Goal: Task Accomplishment & Management: Use online tool/utility

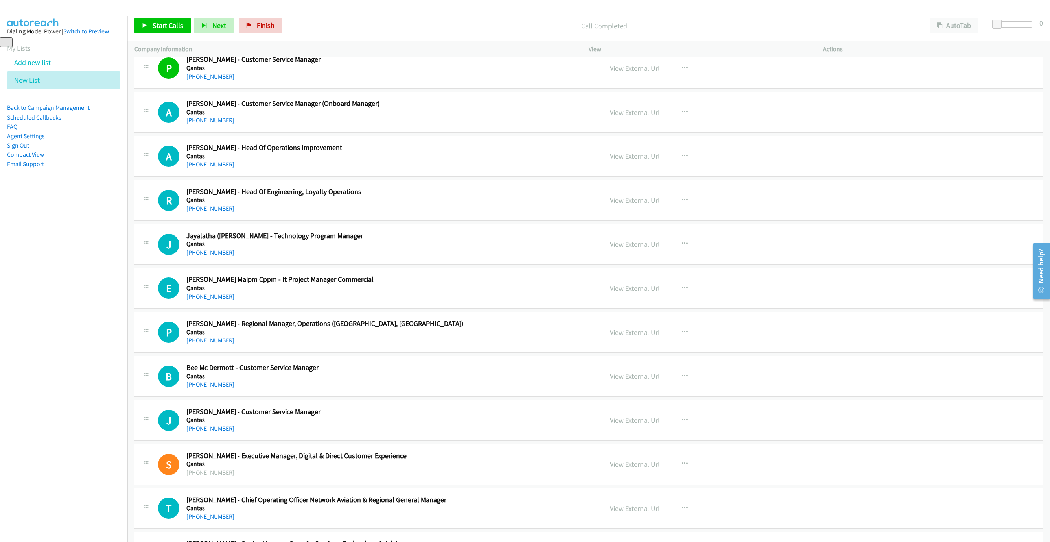
click at [221, 124] on link "+61 432 156 652" at bounding box center [210, 119] width 48 height 7
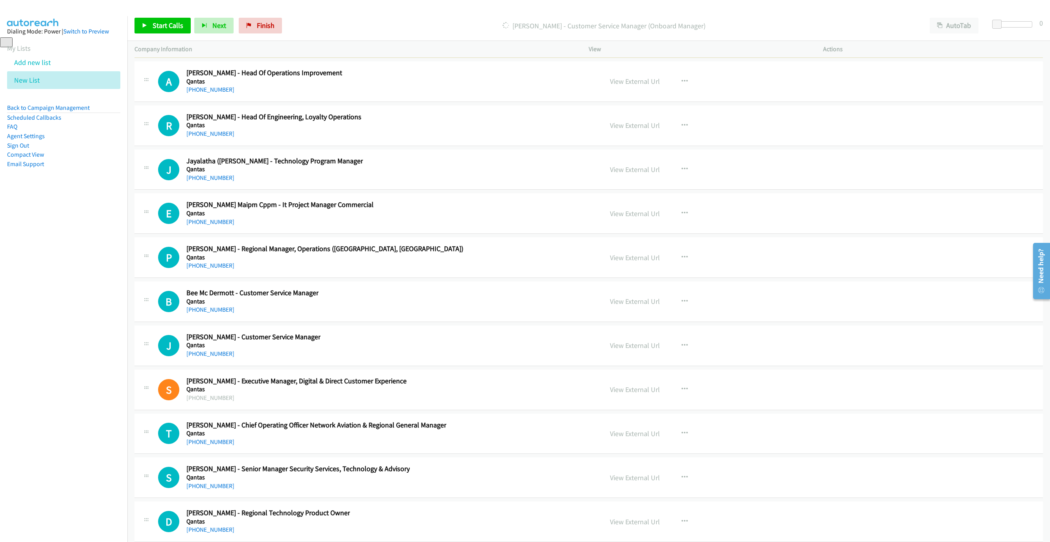
scroll to position [16545, 0]
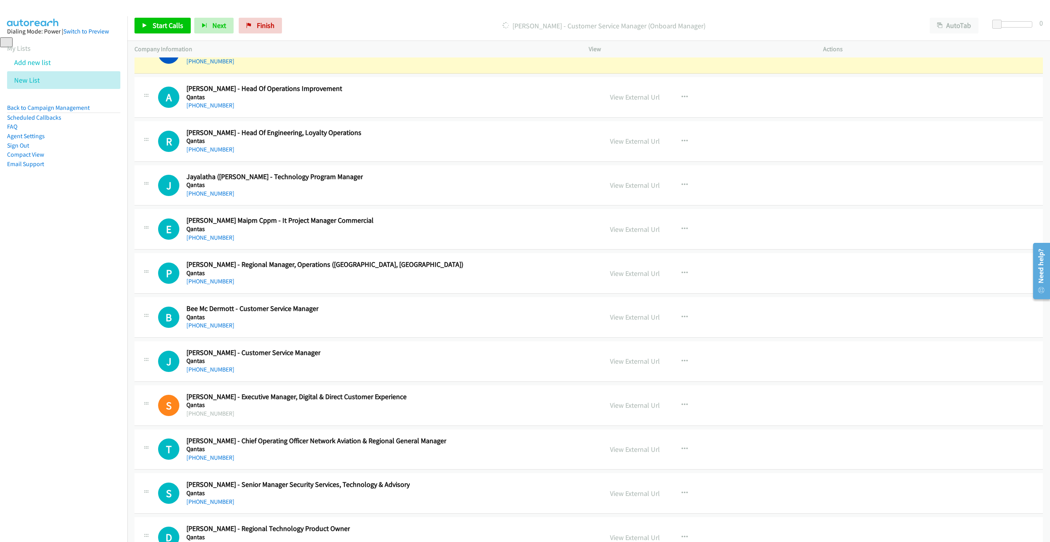
click at [641, 58] on link "View External Url" at bounding box center [635, 53] width 50 height 9
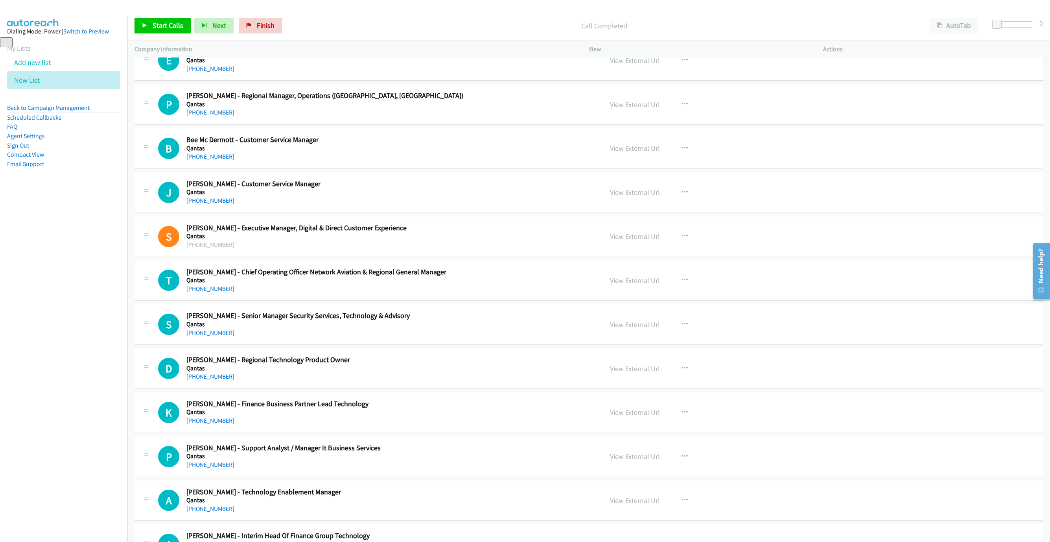
scroll to position [16722, 0]
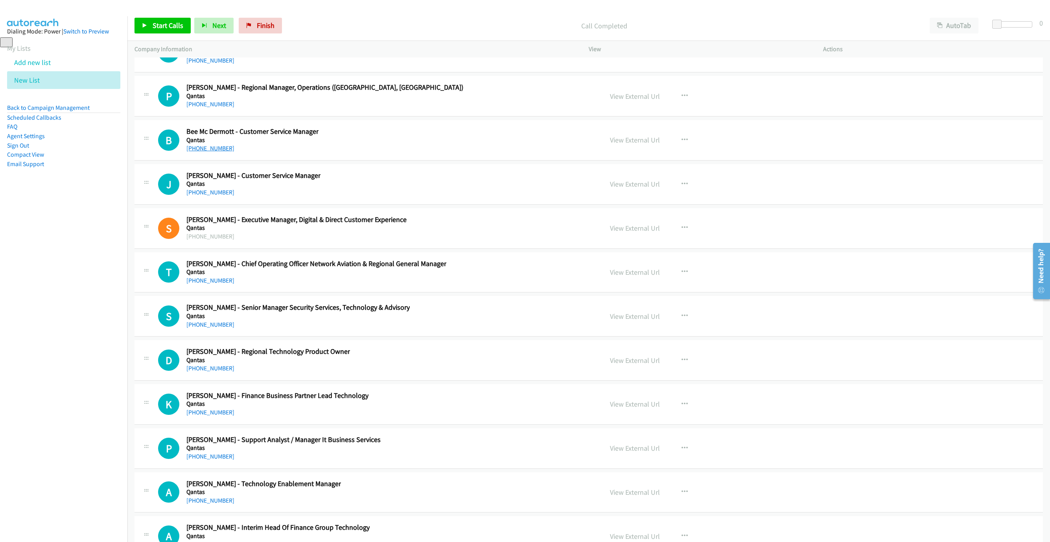
drag, startPoint x: 211, startPoint y: 215, endPoint x: 204, endPoint y: 225, distance: 12.4
click at [206, 152] on link "+64 21 856 818" at bounding box center [210, 147] width 48 height 7
click at [204, 152] on link "+64 21 856 818" at bounding box center [210, 147] width 48 height 7
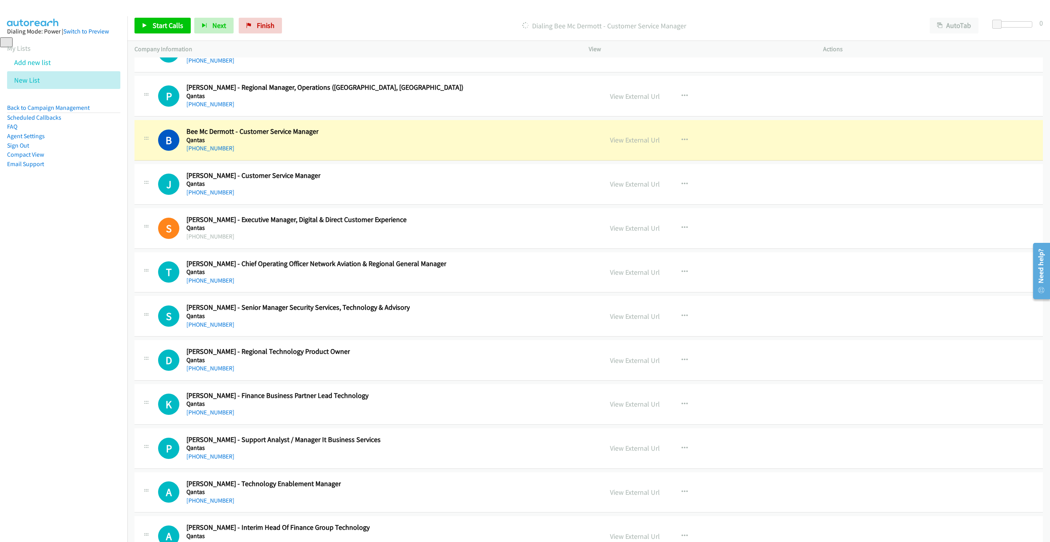
scroll to position [16781, 0]
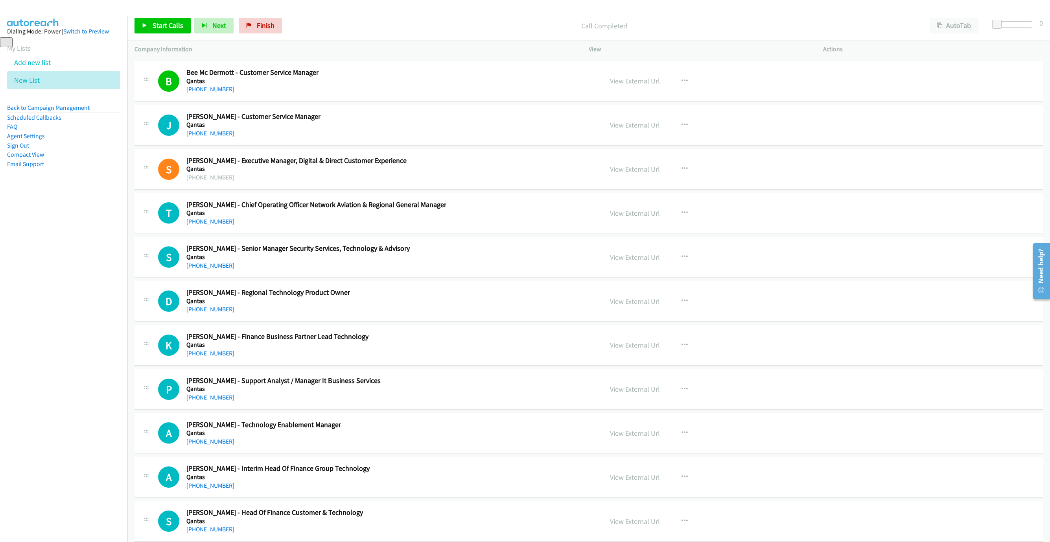
click at [214, 137] on link "+64 210 230 8079" at bounding box center [210, 132] width 48 height 7
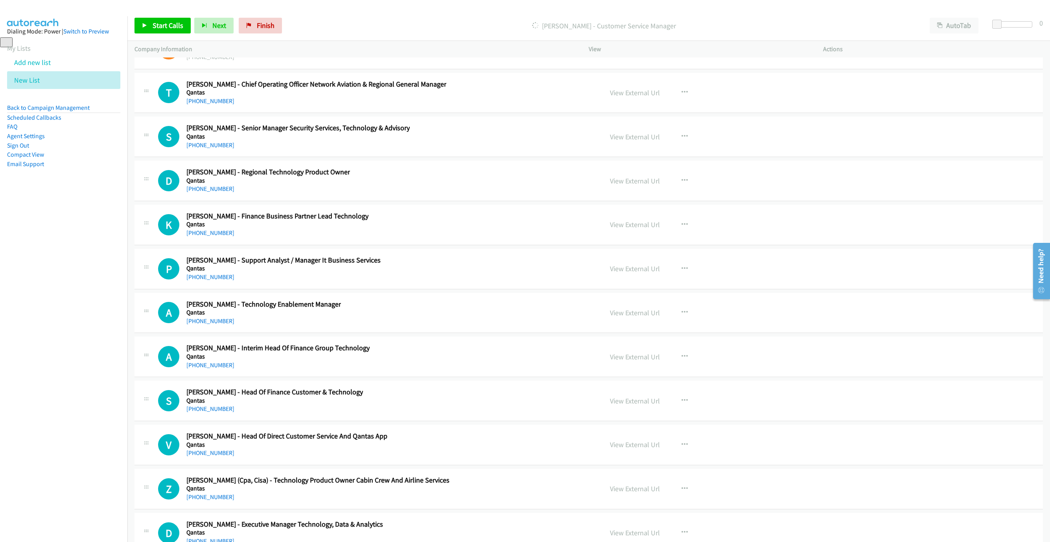
scroll to position [16899, 0]
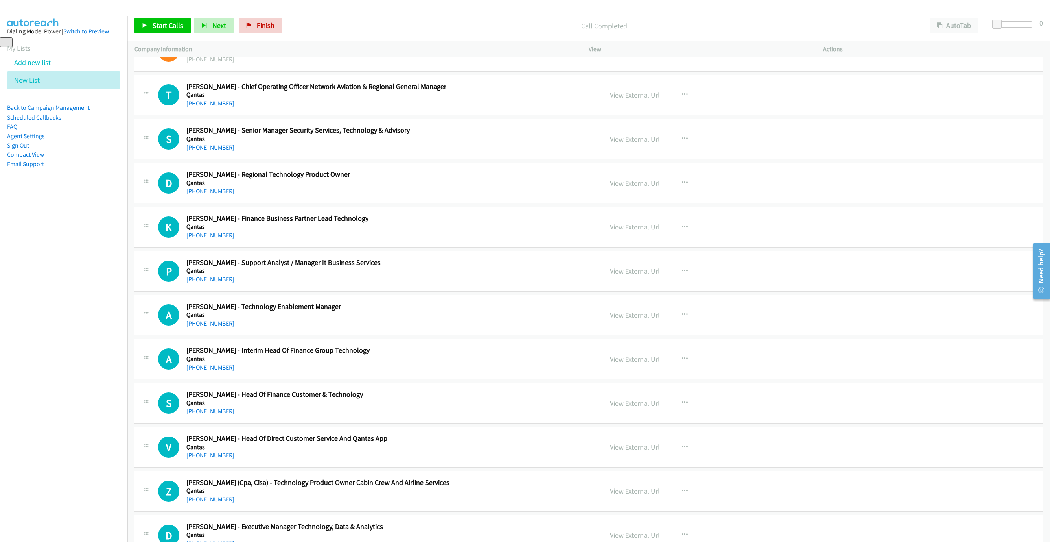
drag, startPoint x: 207, startPoint y: 131, endPoint x: 278, endPoint y: 148, distance: 72.8
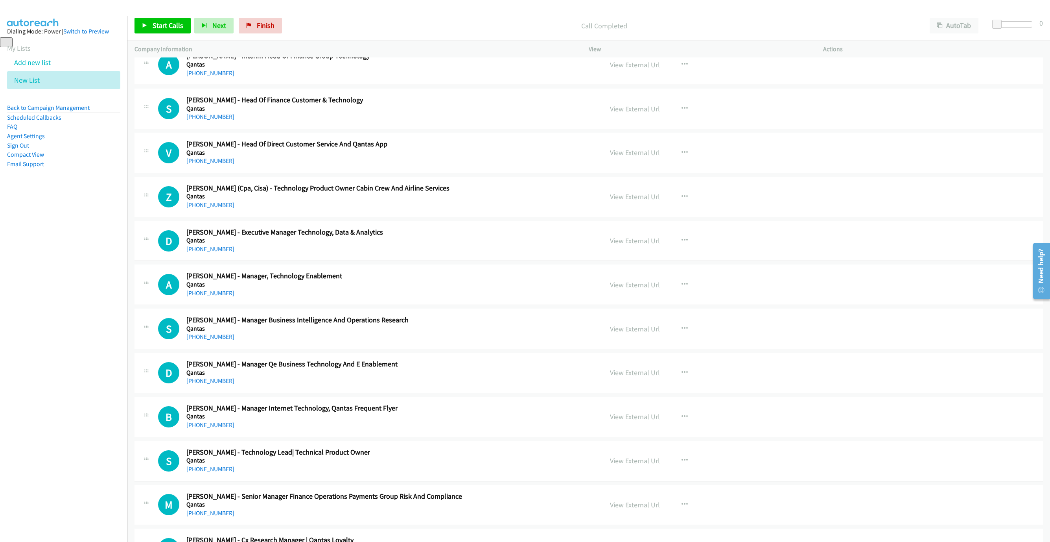
scroll to position [17194, 0]
click at [212, 164] on link "+61 2 9691 2582" at bounding box center [210, 159] width 48 height 7
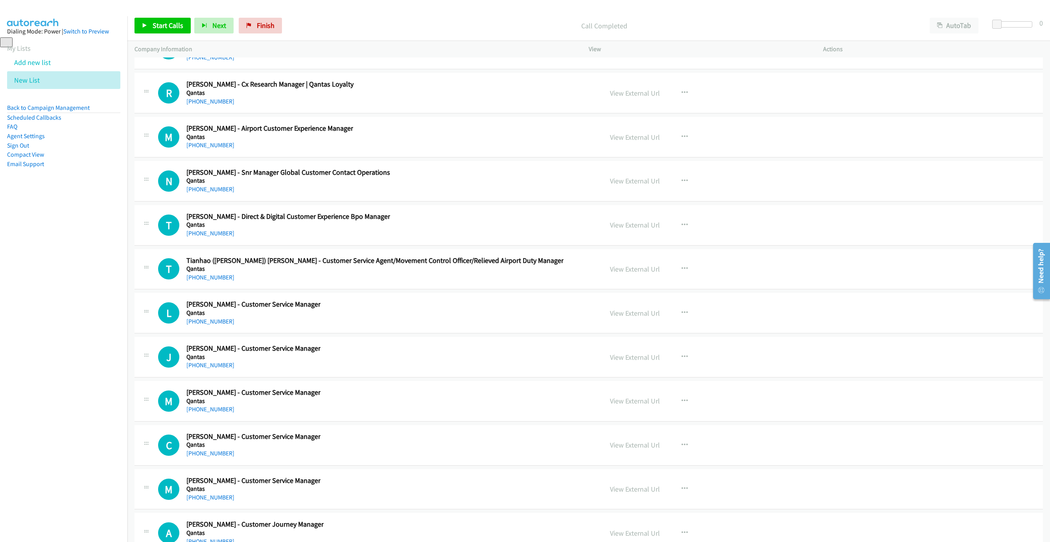
scroll to position [17666, 0]
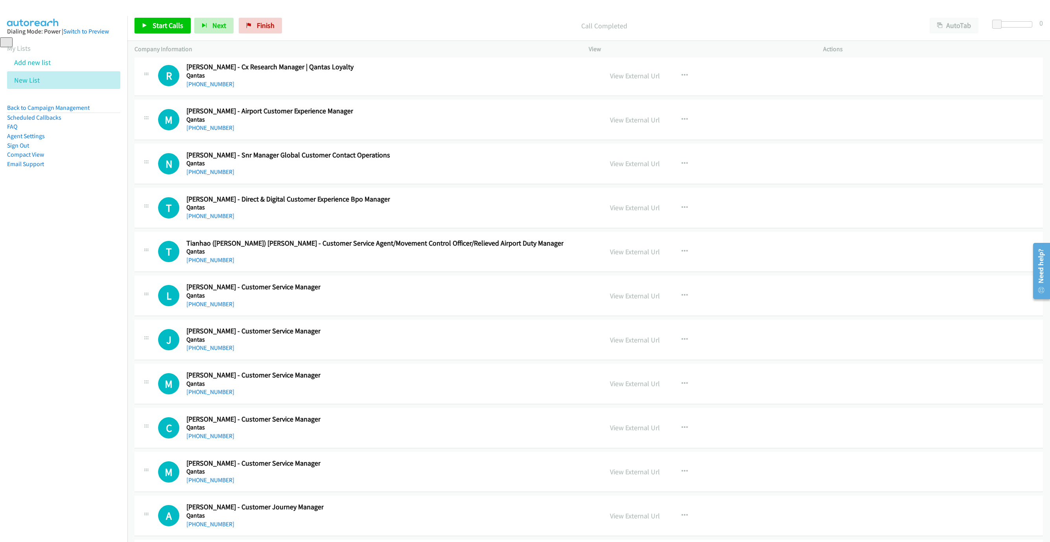
click at [197, 131] on link "+61 417 439 650" at bounding box center [210, 127] width 48 height 7
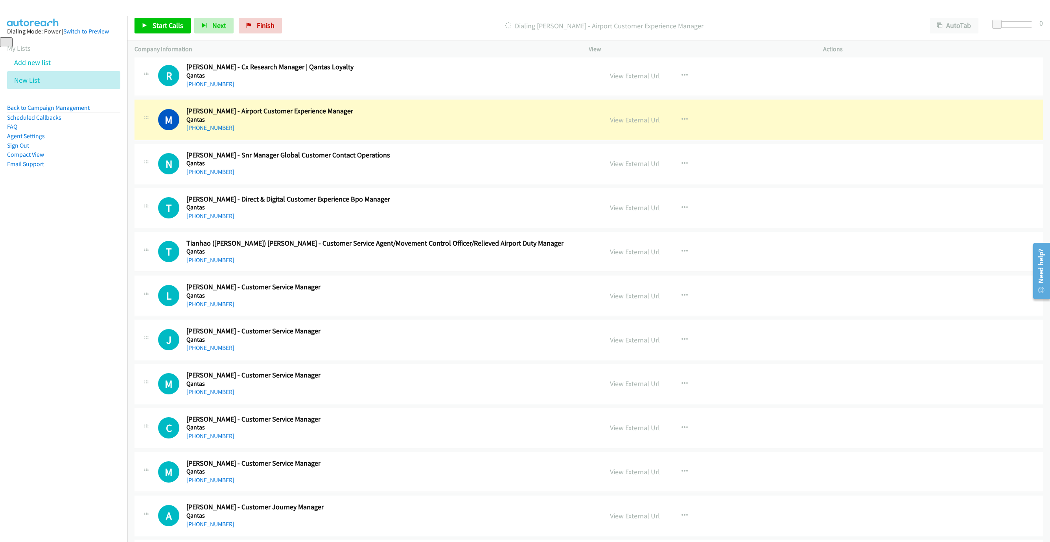
drag, startPoint x: 424, startPoint y: 201, endPoint x: 439, endPoint y: 201, distance: 15.3
click at [424, 133] on div "M Callback Scheduled Mitch Harrison - Airport Customer Experience Manager Qanta…" at bounding box center [377, 120] width 438 height 26
click at [644, 124] on link "View External Url" at bounding box center [635, 119] width 50 height 9
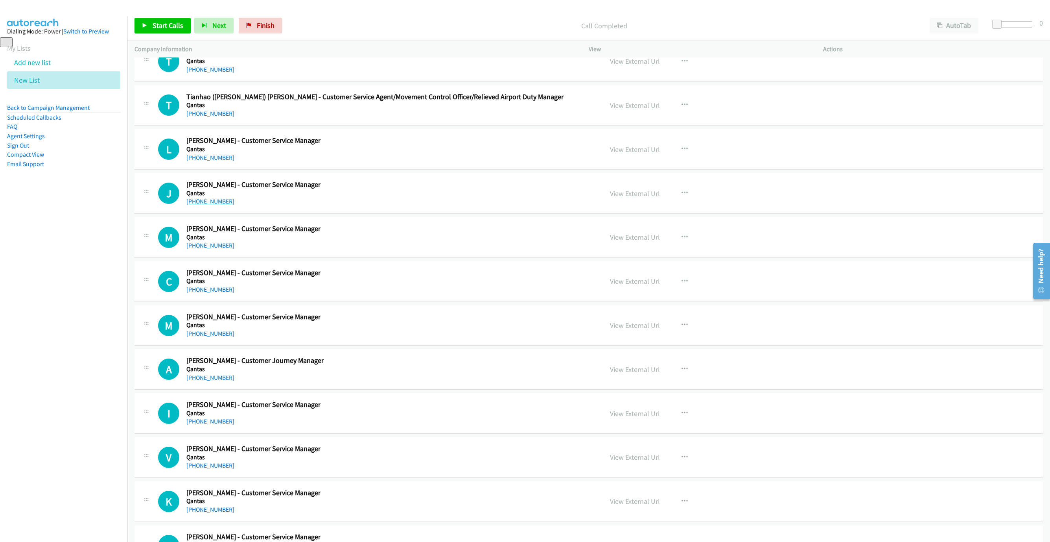
scroll to position [17843, 0]
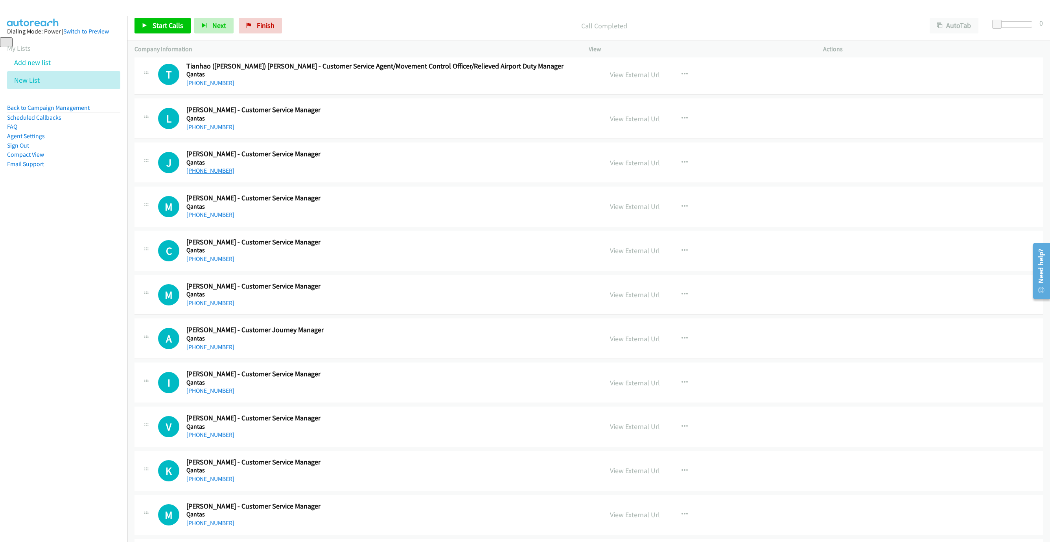
click at [214, 174] on link "+61 409 004 800" at bounding box center [210, 170] width 48 height 7
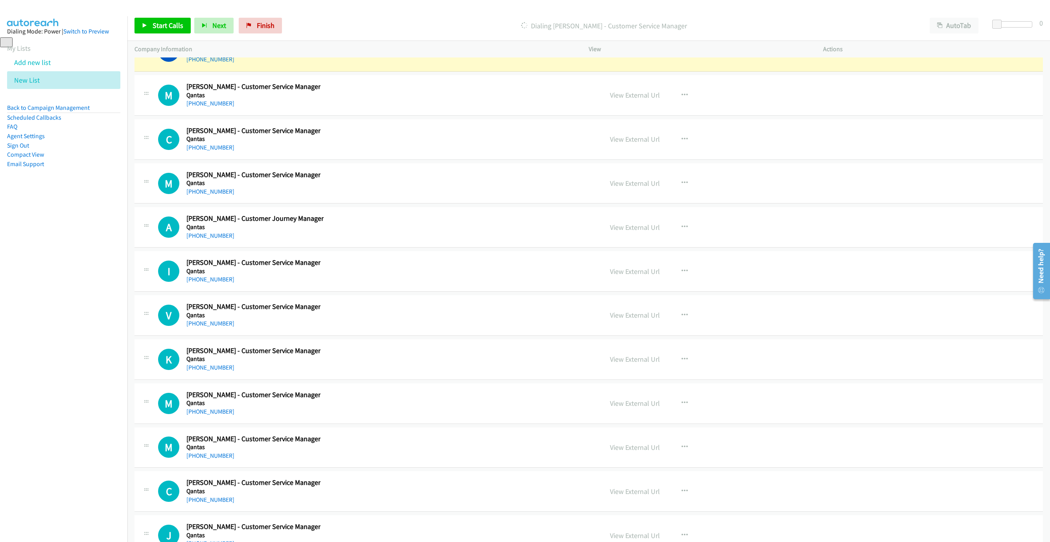
scroll to position [17961, 0]
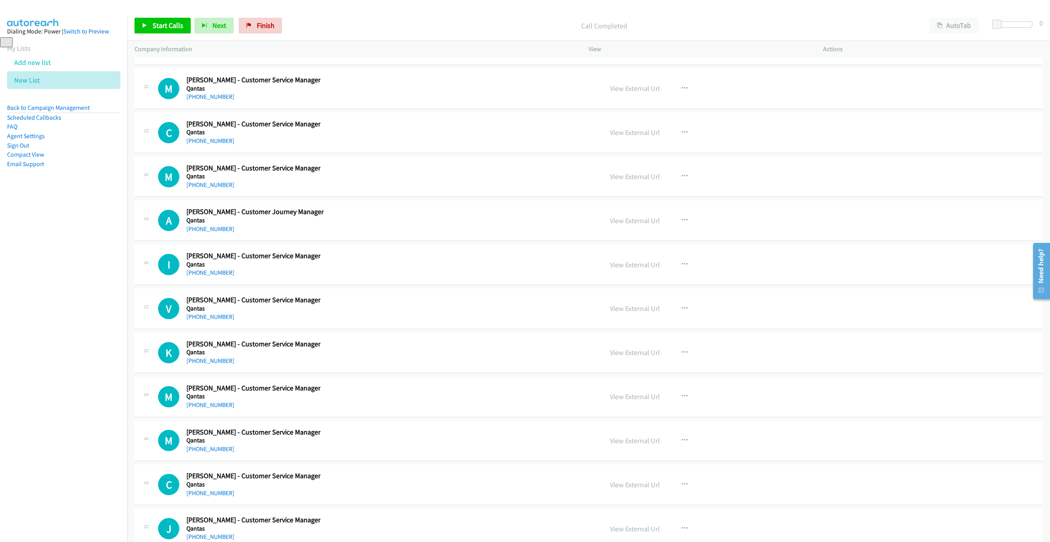
drag, startPoint x: 194, startPoint y: 179, endPoint x: 253, endPoint y: 193, distance: 60.9
click at [194, 100] on link "+61 423 145 303" at bounding box center [210, 96] width 48 height 7
click at [213, 144] on link "+61 468 635 577" at bounding box center [210, 140] width 48 height 7
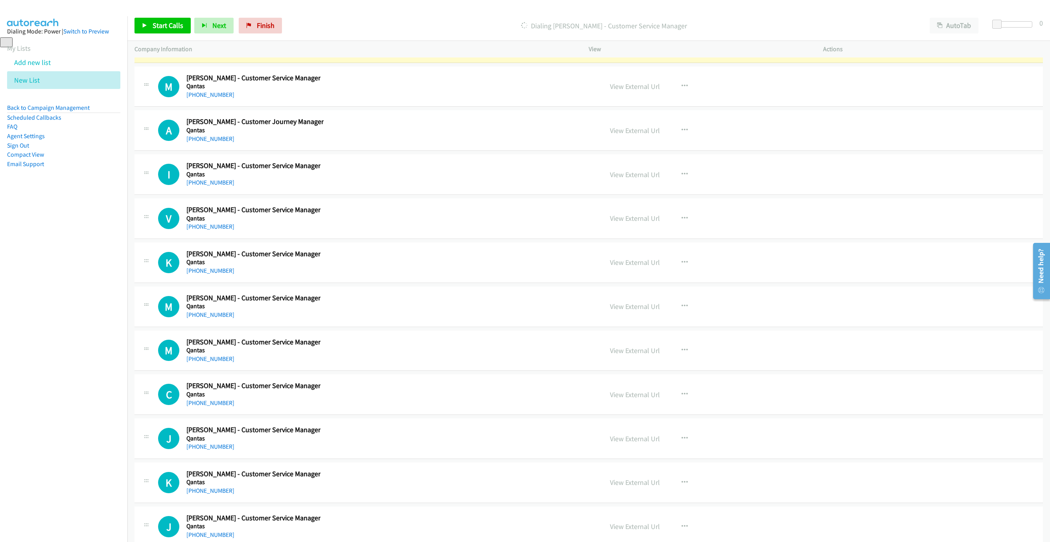
scroll to position [18079, 0]
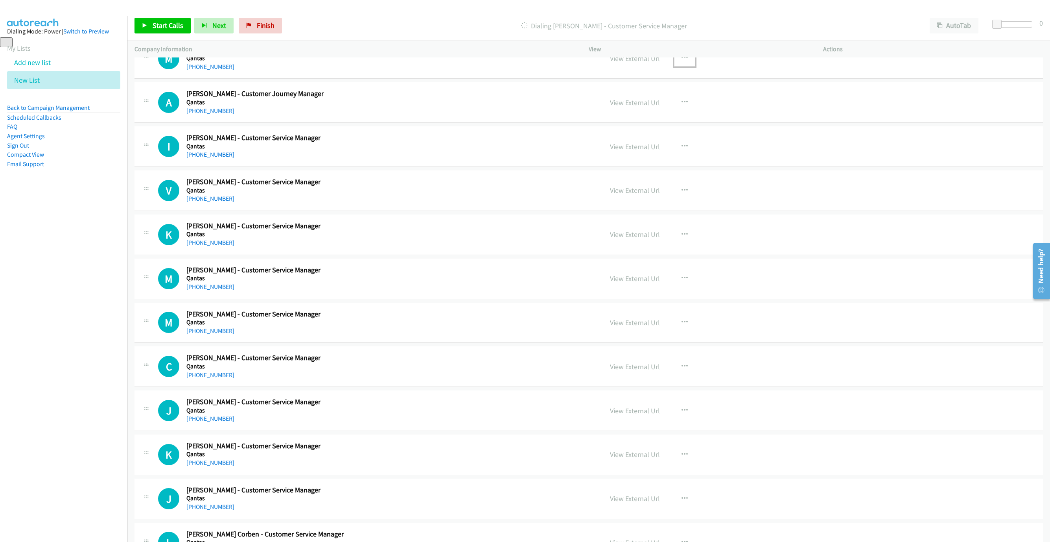
click at [682, 61] on icon "button" at bounding box center [685, 58] width 6 height 6
click at [629, 118] on link "Start Calls Here" at bounding box center [642, 110] width 105 height 16
click at [182, 22] on span "Start Calls" at bounding box center [168, 25] width 31 height 9
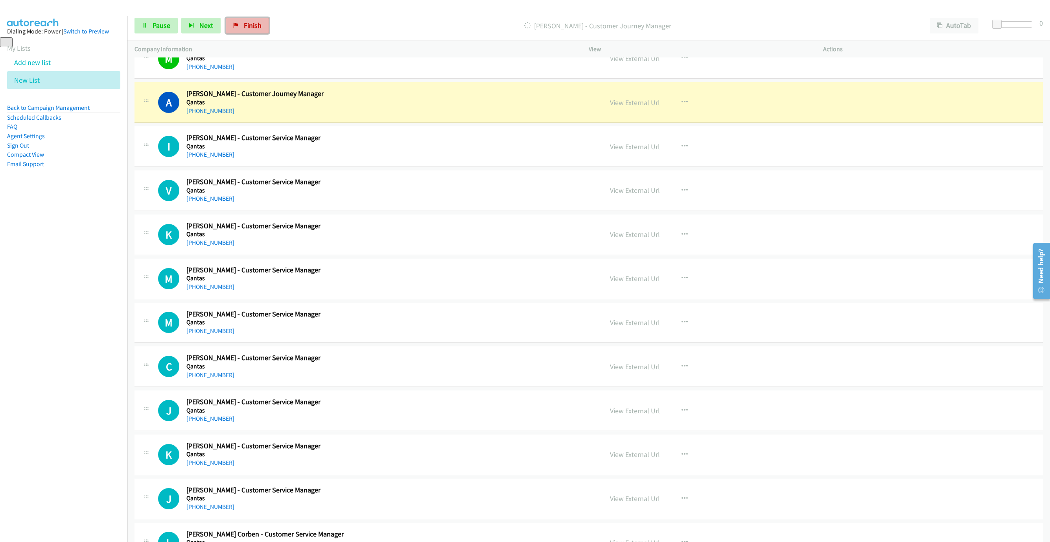
click at [263, 18] on link "Finish" at bounding box center [247, 26] width 43 height 16
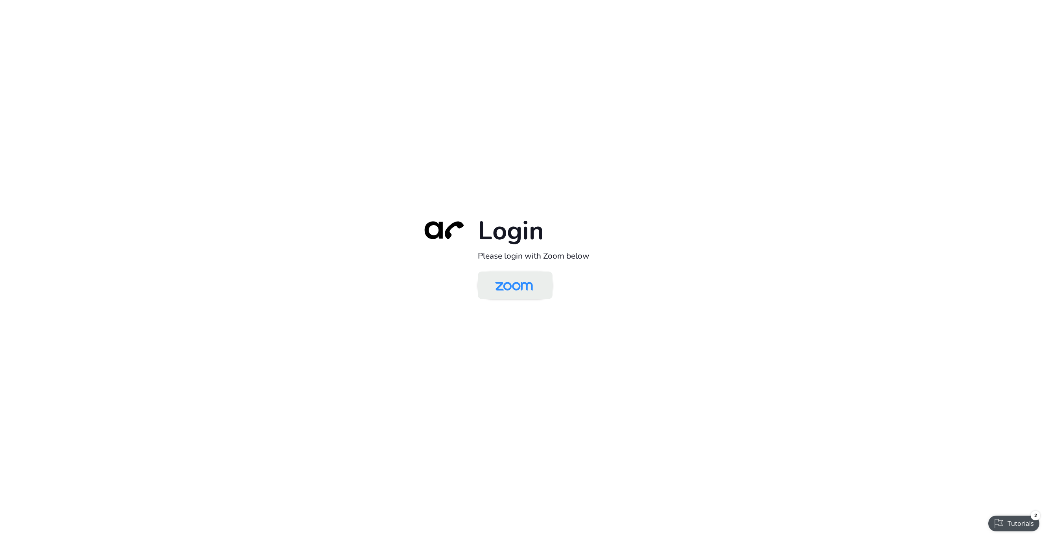
click at [524, 278] on img at bounding box center [514, 286] width 54 height 26
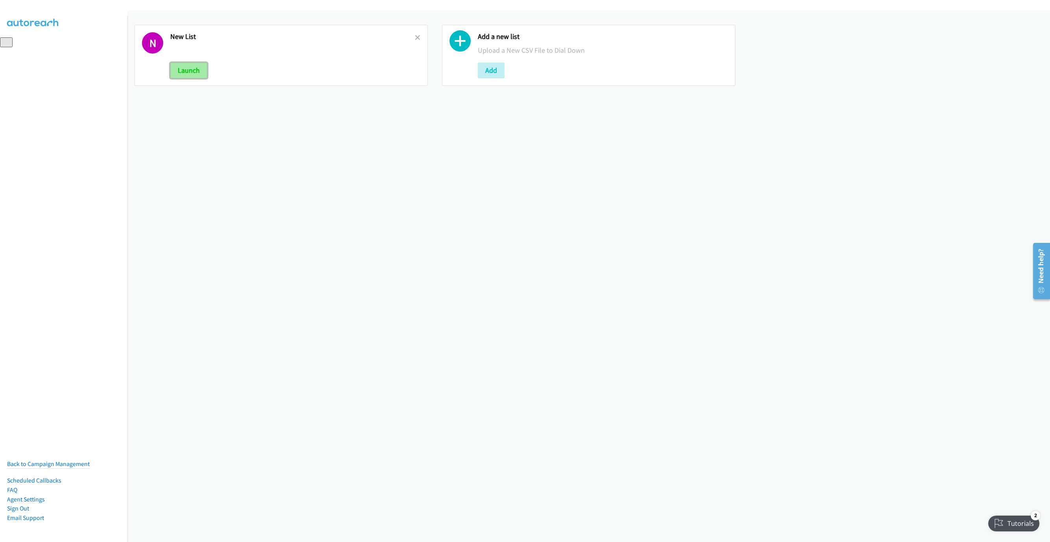
click at [178, 76] on button "Launch" at bounding box center [188, 71] width 37 height 16
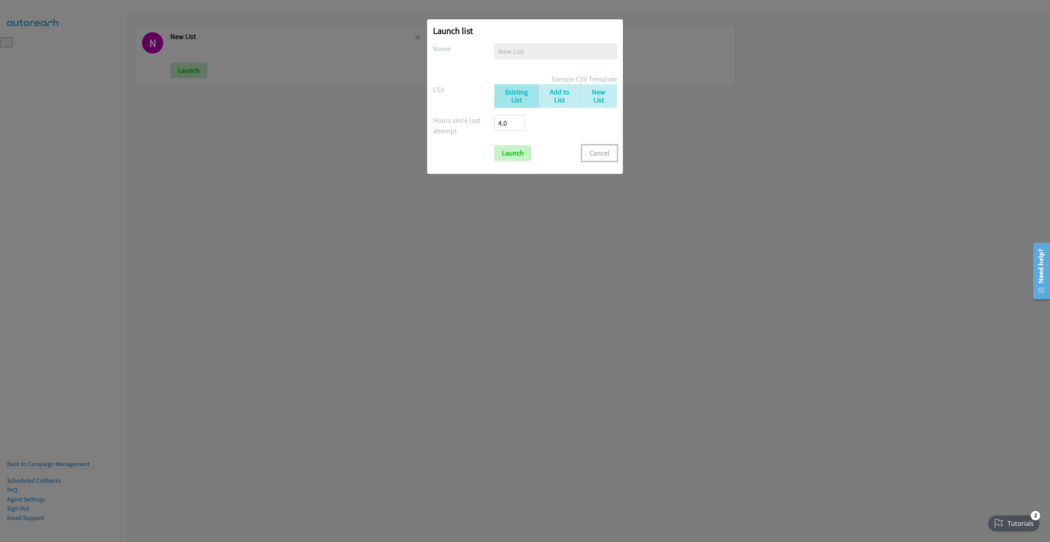
click at [605, 152] on button "Cancel" at bounding box center [599, 153] width 35 height 16
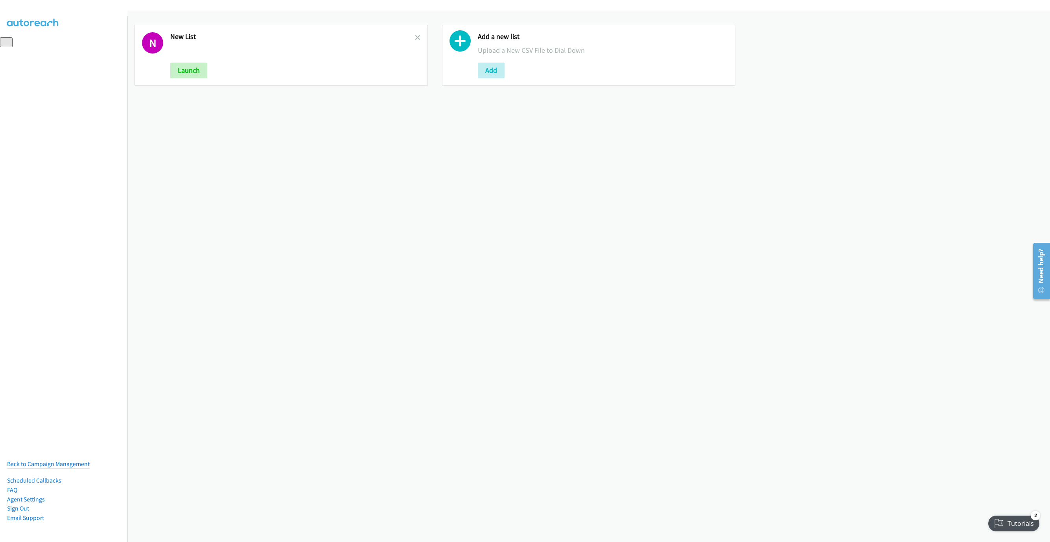
click at [415, 33] on link at bounding box center [418, 37] width 6 height 9
click at [170, 68] on div "Add a new list Upload a New CSV File to Dial Down Add" at bounding box center [281, 55] width 293 height 61
click at [186, 73] on button "Add" at bounding box center [183, 71] width 27 height 16
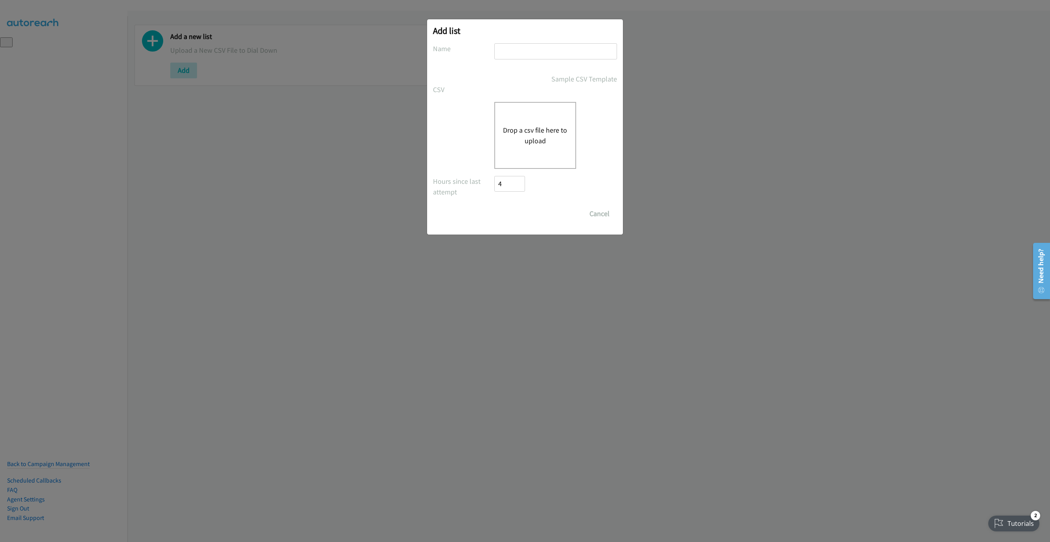
click at [523, 60] on div at bounding box center [555, 54] width 123 height 23
click at [524, 51] on input "text" at bounding box center [555, 51] width 123 height 16
type input "New List"
click at [537, 117] on div "Drop a csv file here to upload" at bounding box center [535, 135] width 82 height 67
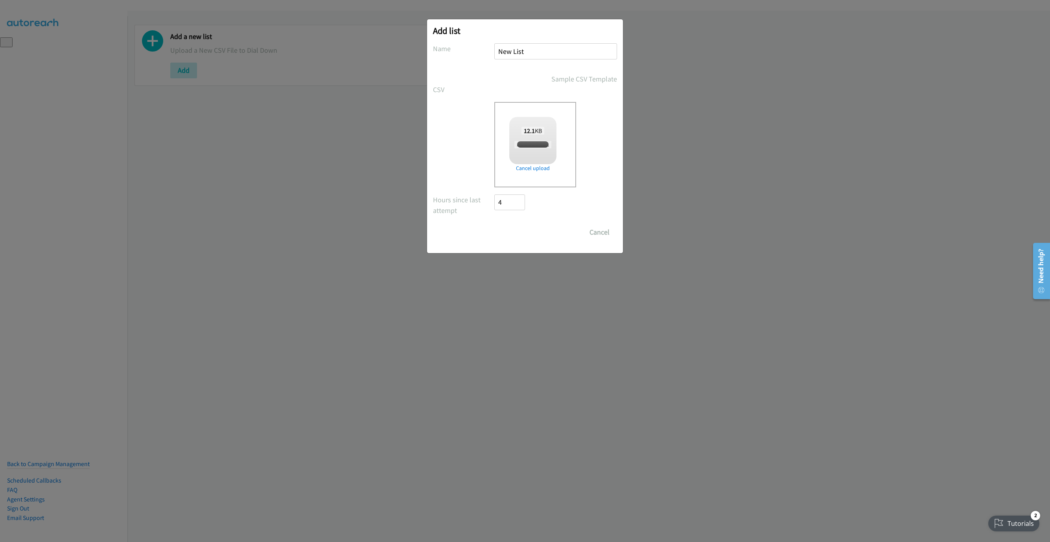
checkbox input "true"
click at [512, 238] on input "Save List" at bounding box center [514, 232] width 41 height 16
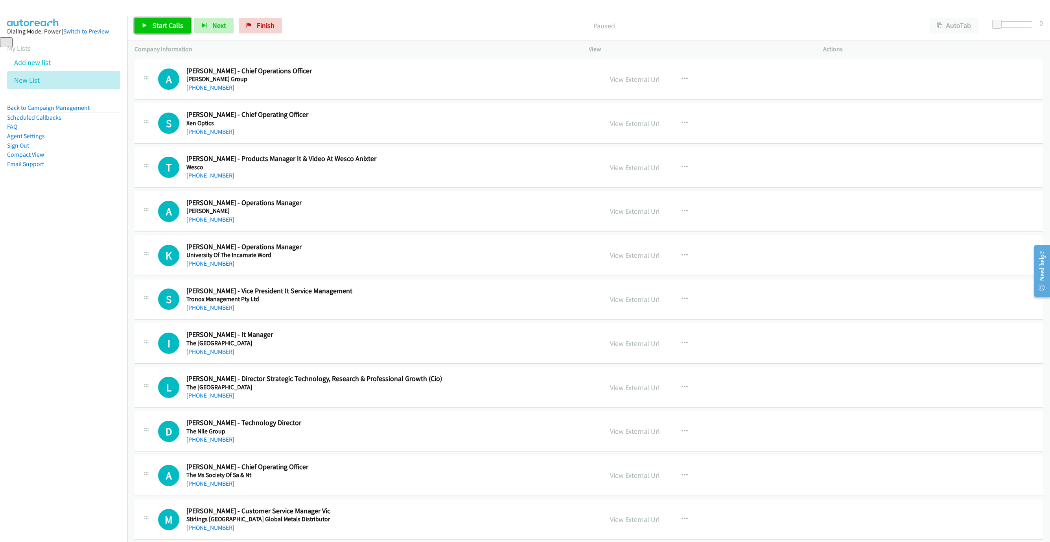
click at [159, 24] on span "Start Calls" at bounding box center [168, 25] width 31 height 9
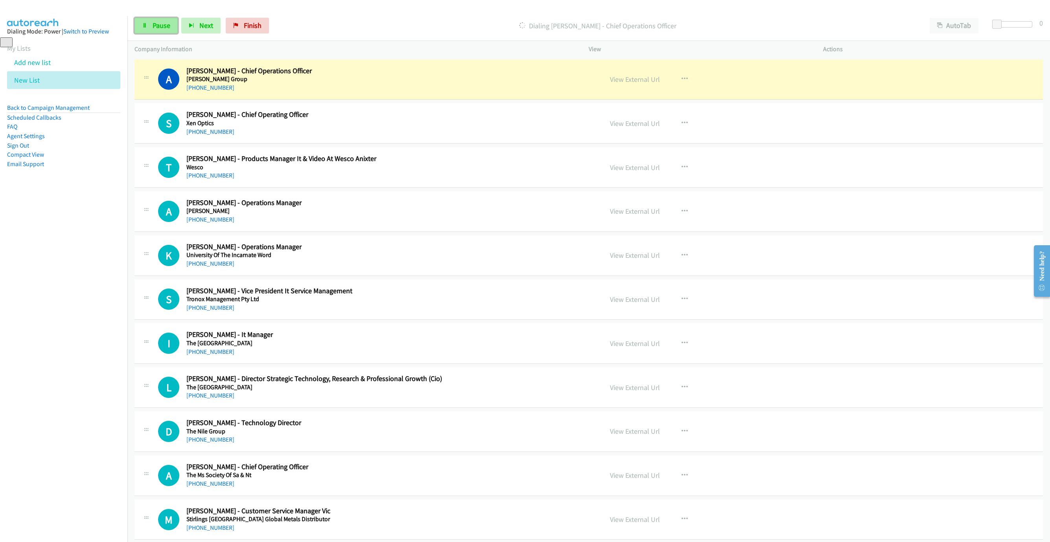
click at [162, 25] on span "Pause" at bounding box center [162, 25] width 18 height 9
click at [630, 78] on link "View External Url" at bounding box center [635, 79] width 50 height 9
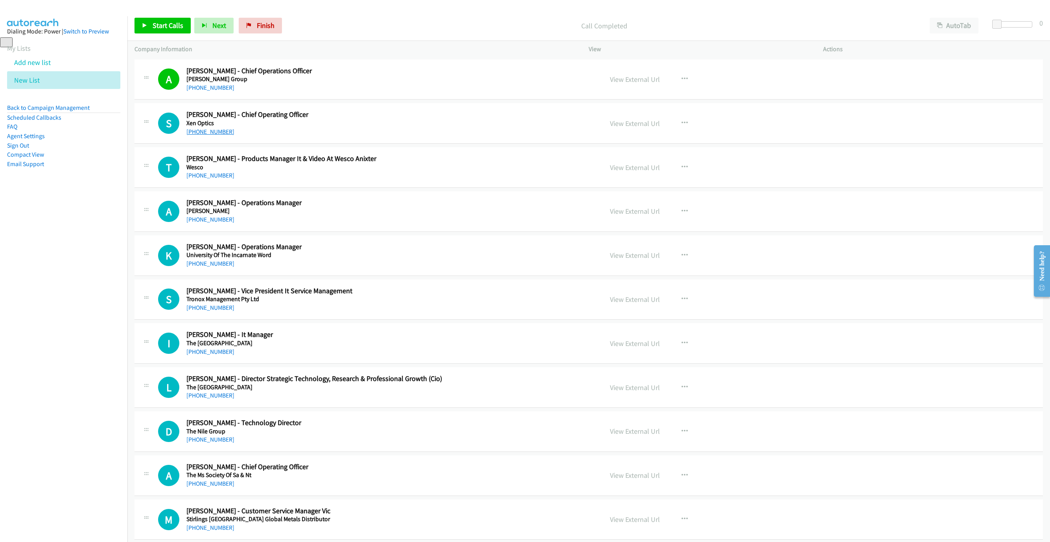
click at [208, 129] on link "+61 403 180 240" at bounding box center [210, 131] width 48 height 7
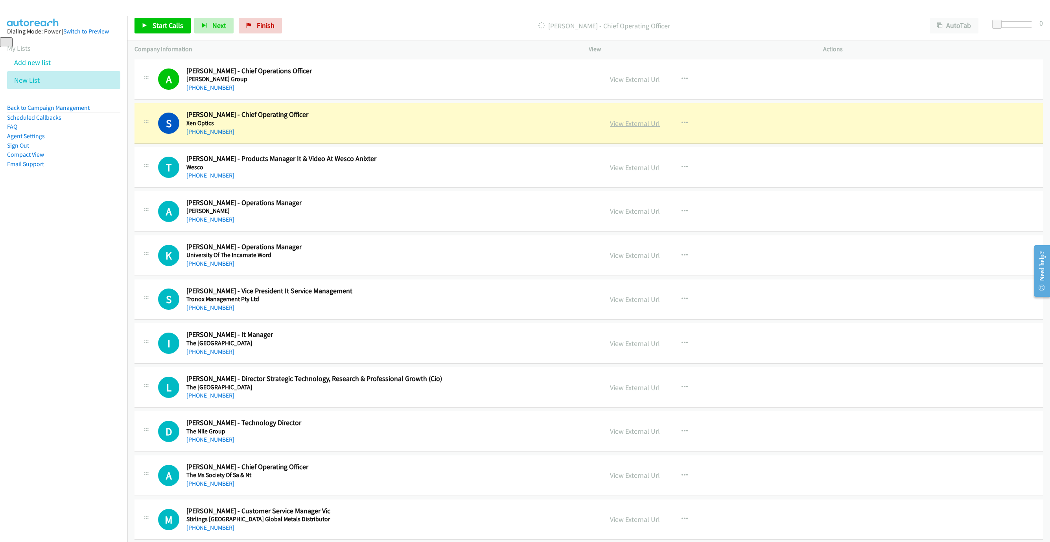
click at [635, 127] on link "View External Url" at bounding box center [635, 123] width 50 height 9
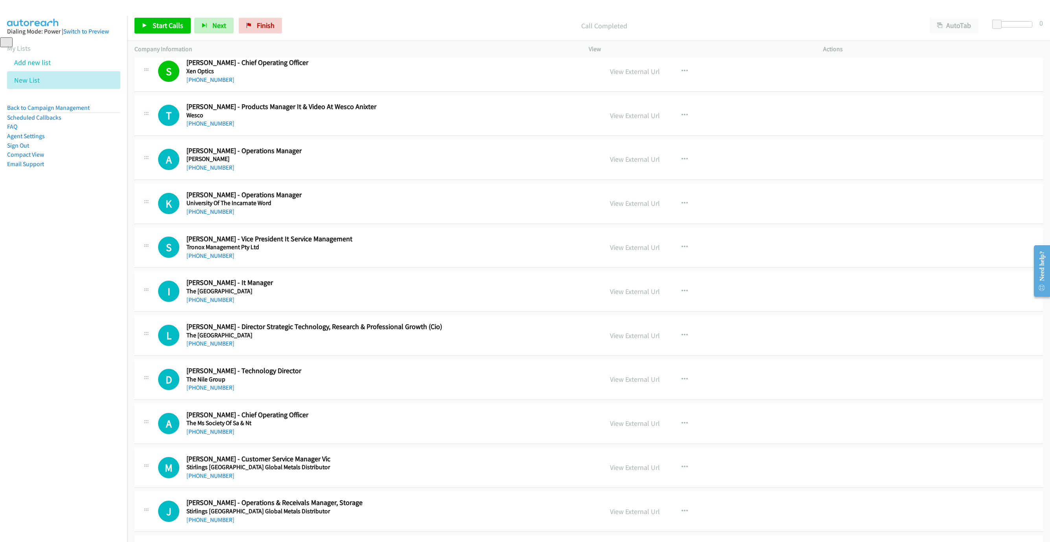
scroll to position [59, 0]
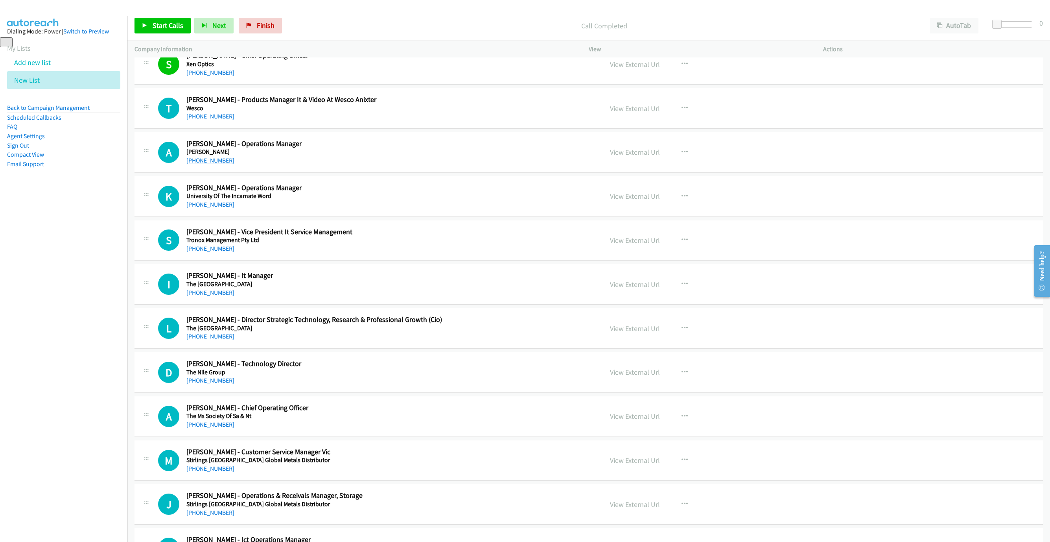
click at [207, 162] on link "+61 439 786 868" at bounding box center [210, 160] width 48 height 7
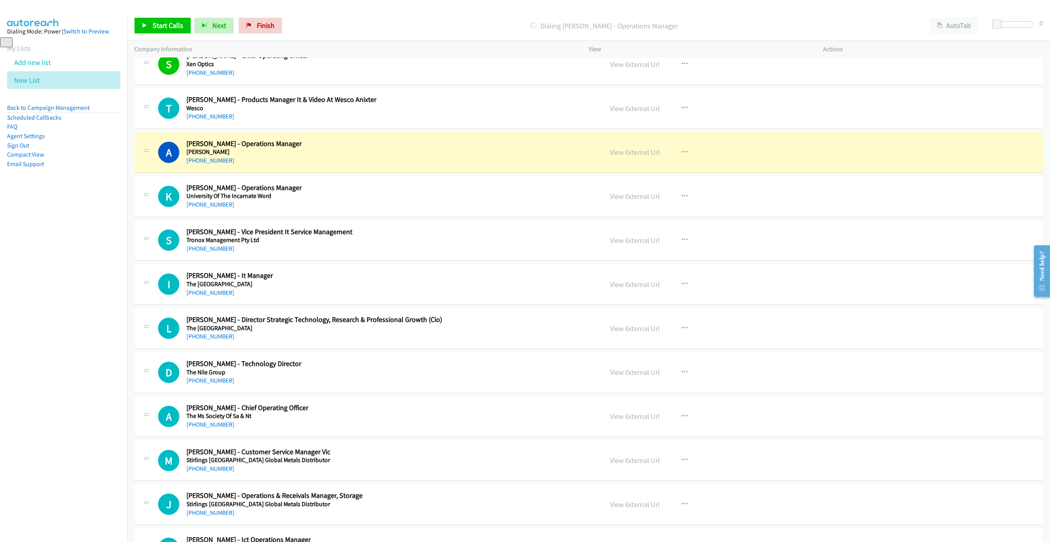
drag, startPoint x: 445, startPoint y: 143, endPoint x: 478, endPoint y: 146, distance: 33.2
click at [445, 143] on h2 "Alexander Bishop - Operations Manager" at bounding box center [335, 143] width 299 height 9
click at [649, 153] on link "View External Url" at bounding box center [635, 152] width 50 height 9
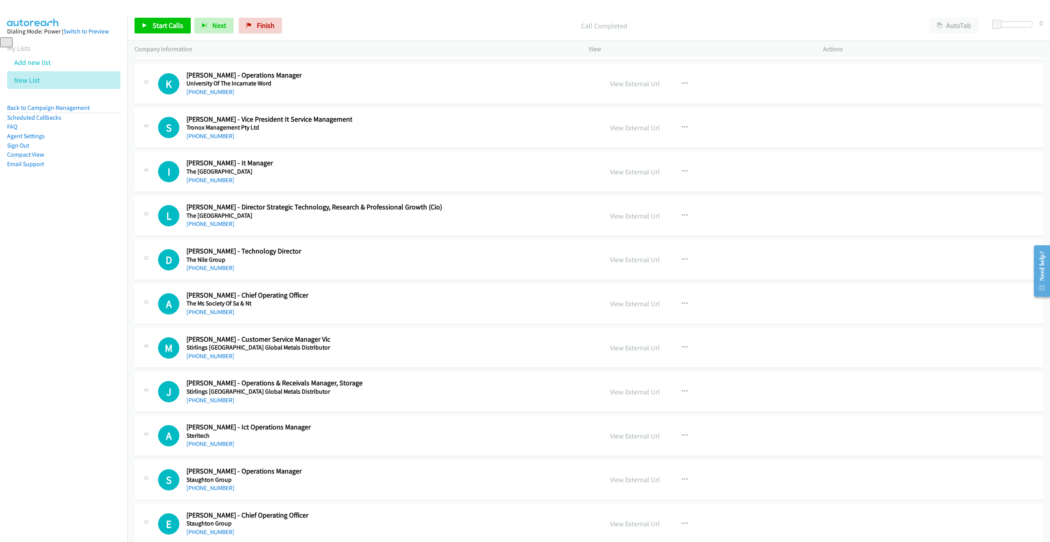
scroll to position [177, 0]
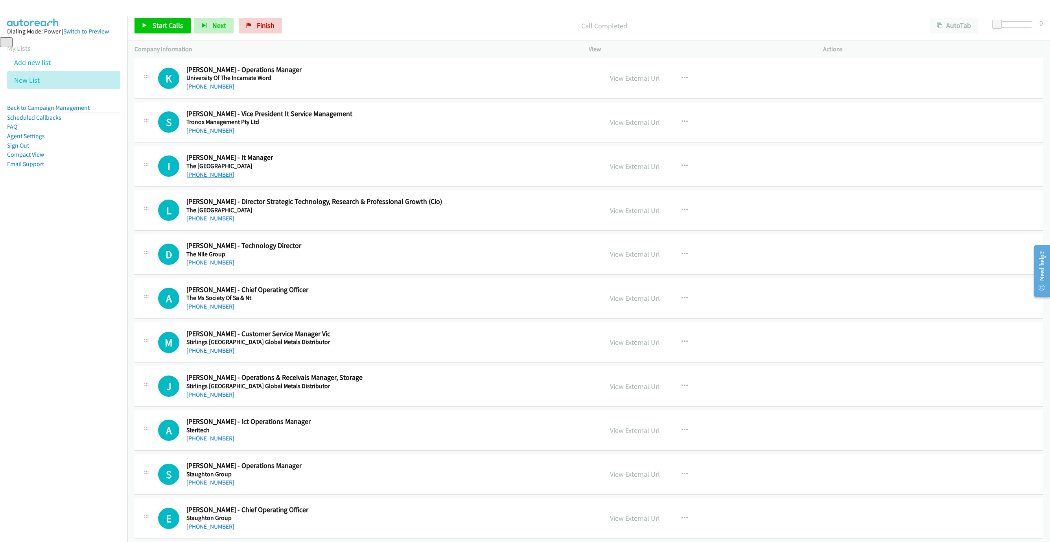
click at [201, 172] on link "+61 416 694 786" at bounding box center [210, 174] width 48 height 7
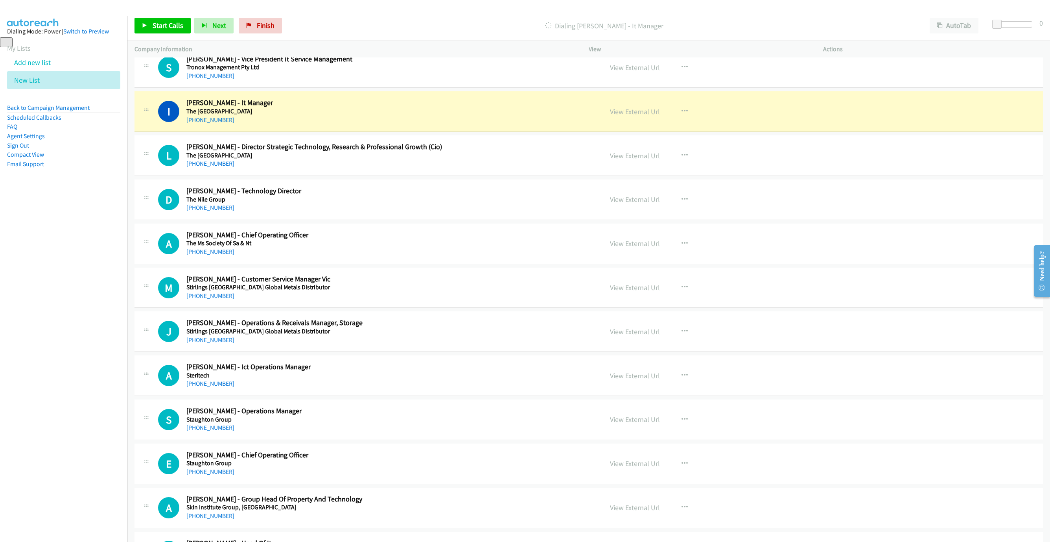
scroll to position [236, 0]
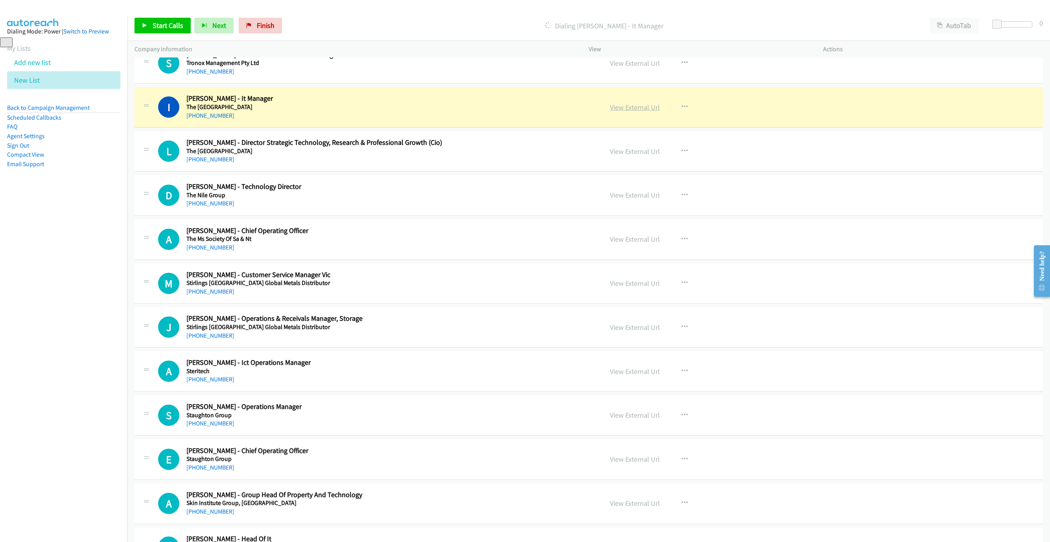
click at [645, 107] on link "View External Url" at bounding box center [635, 107] width 50 height 9
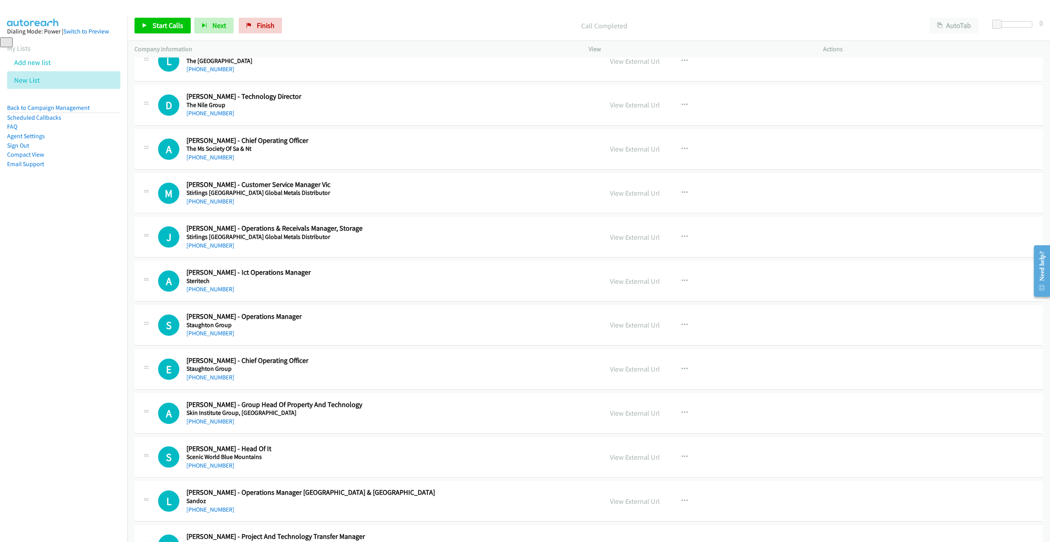
scroll to position [354, 0]
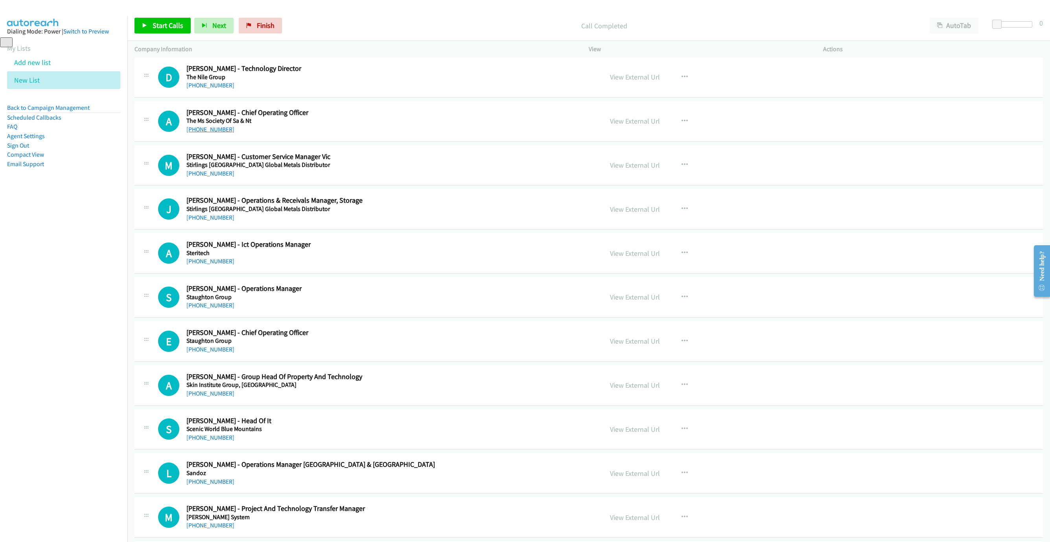
click at [219, 131] on link "+61 403 070 435" at bounding box center [210, 128] width 48 height 7
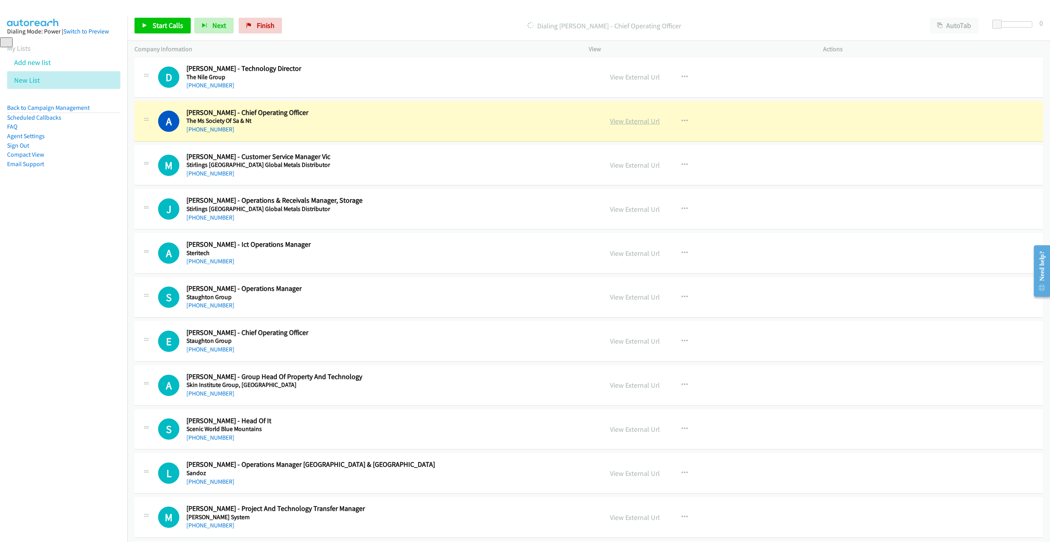
click at [641, 123] on link "View External Url" at bounding box center [635, 120] width 50 height 9
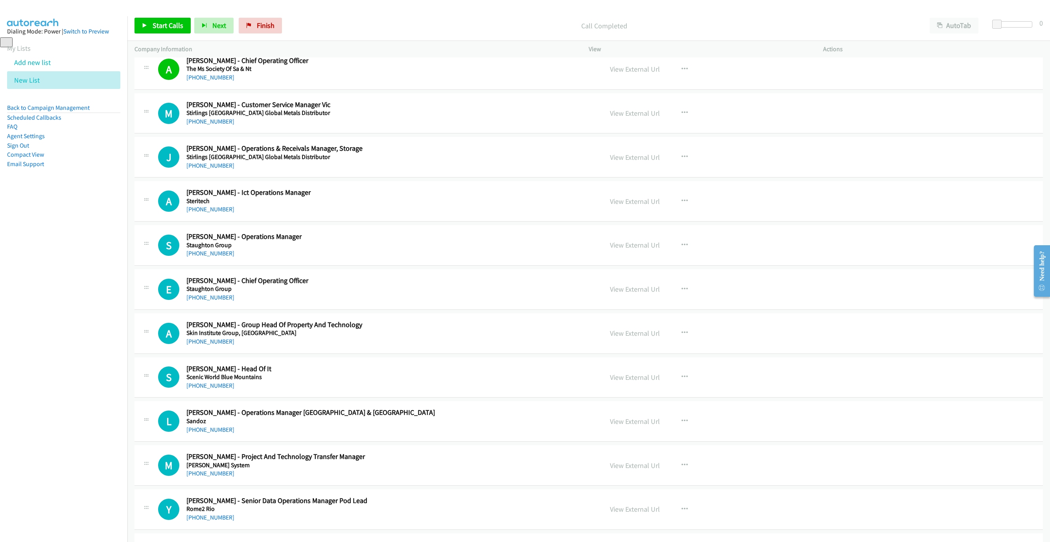
scroll to position [413, 0]
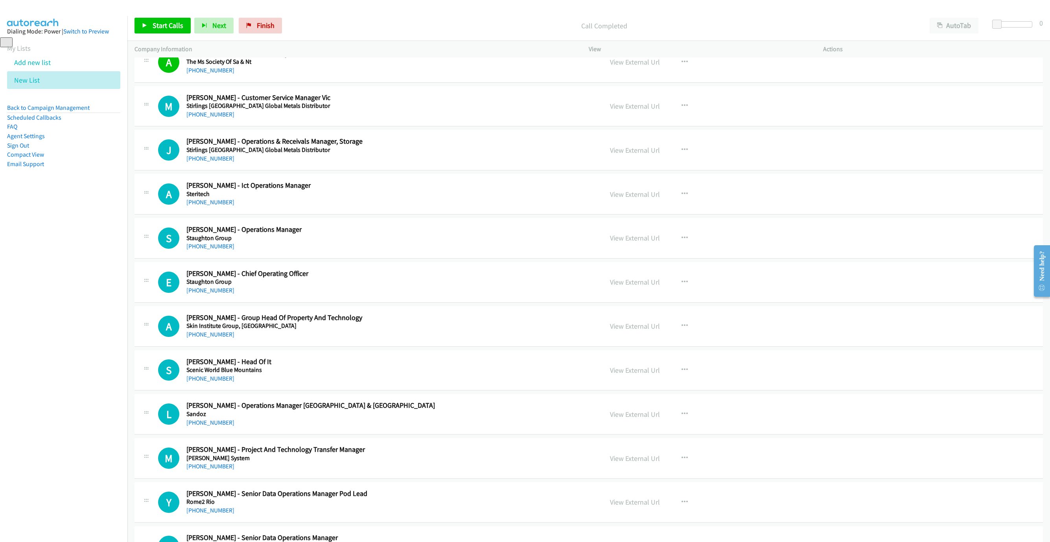
drag, startPoint x: 201, startPoint y: 207, endPoint x: 247, endPoint y: 219, distance: 47.3
click at [201, 206] on link "+61 459 906 679" at bounding box center [210, 201] width 48 height 7
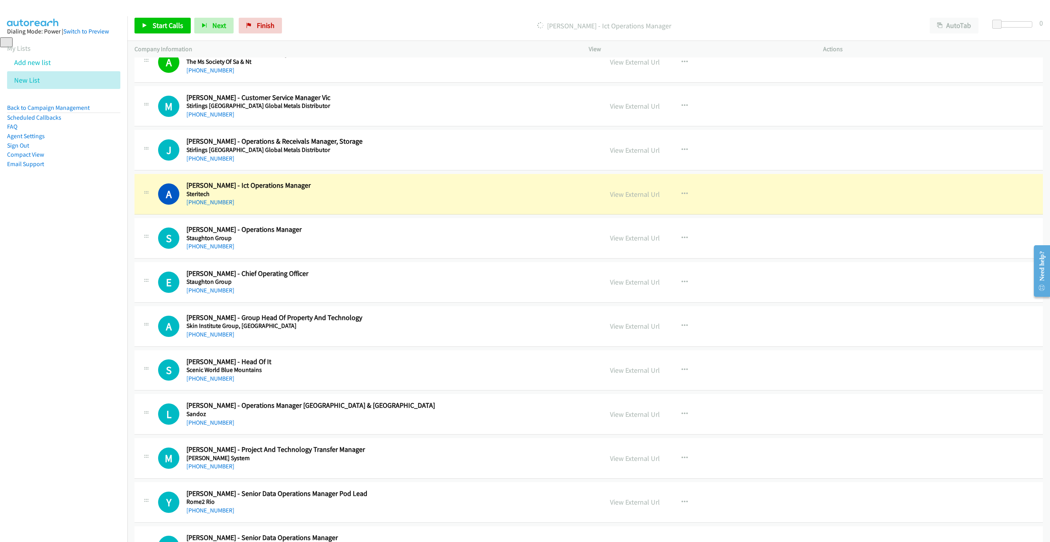
click at [547, 197] on div "A Callback Scheduled Anthony Amato - Ict Operations Manager Steritech Australia…" at bounding box center [377, 194] width 438 height 26
click at [626, 198] on link "View External Url" at bounding box center [635, 194] width 50 height 9
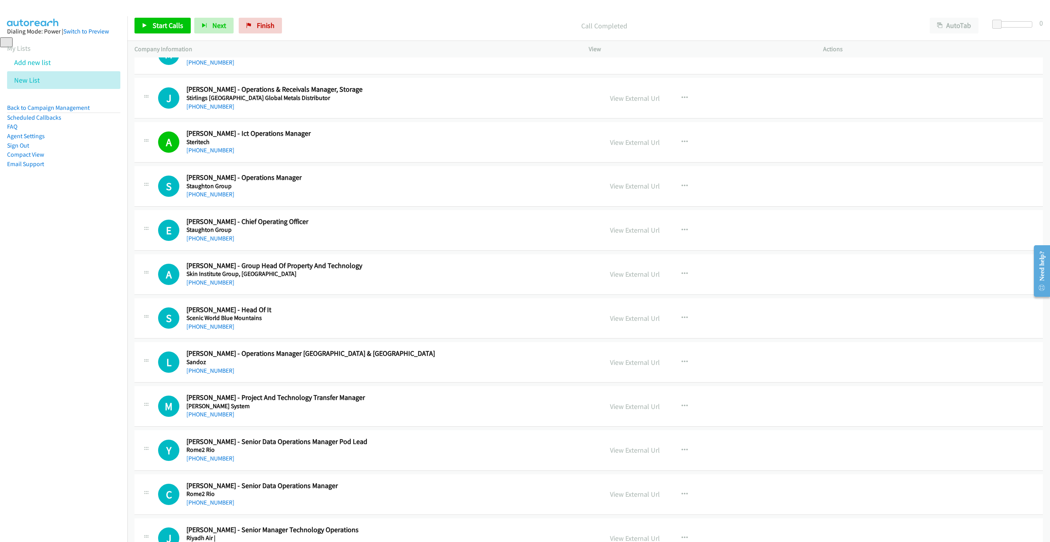
scroll to position [472, 0]
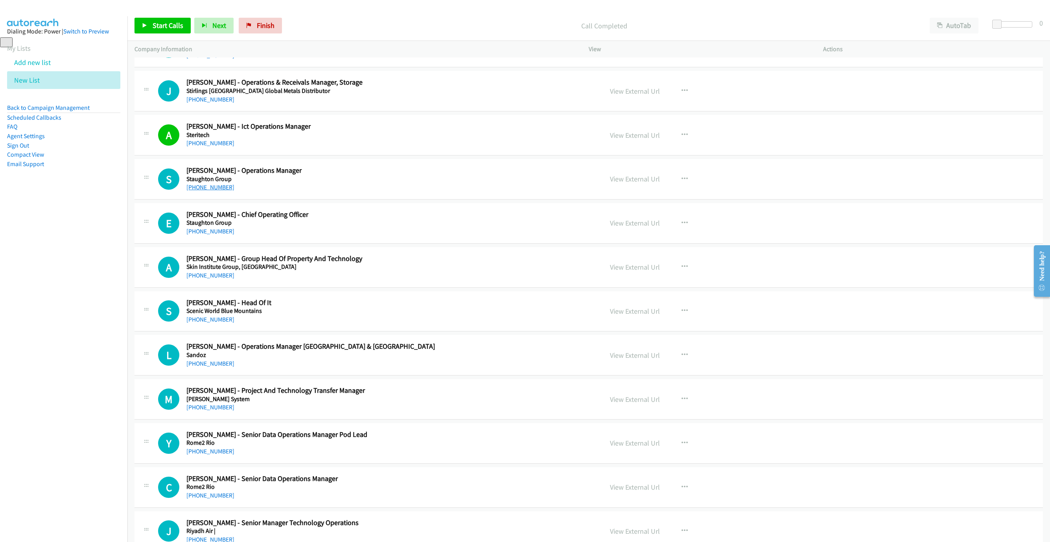
click at [214, 190] on link "+61 436 691 755" at bounding box center [210, 186] width 48 height 7
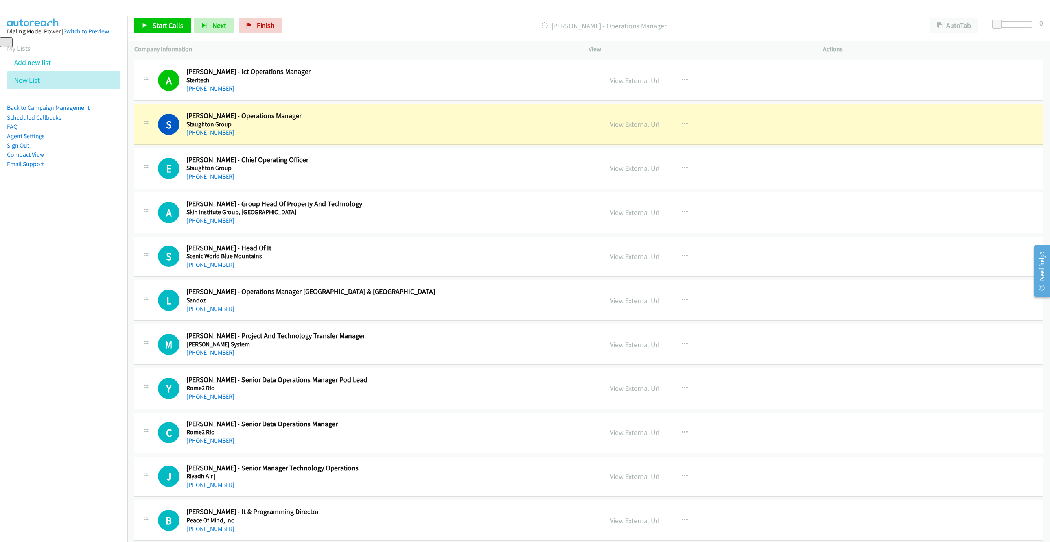
scroll to position [531, 0]
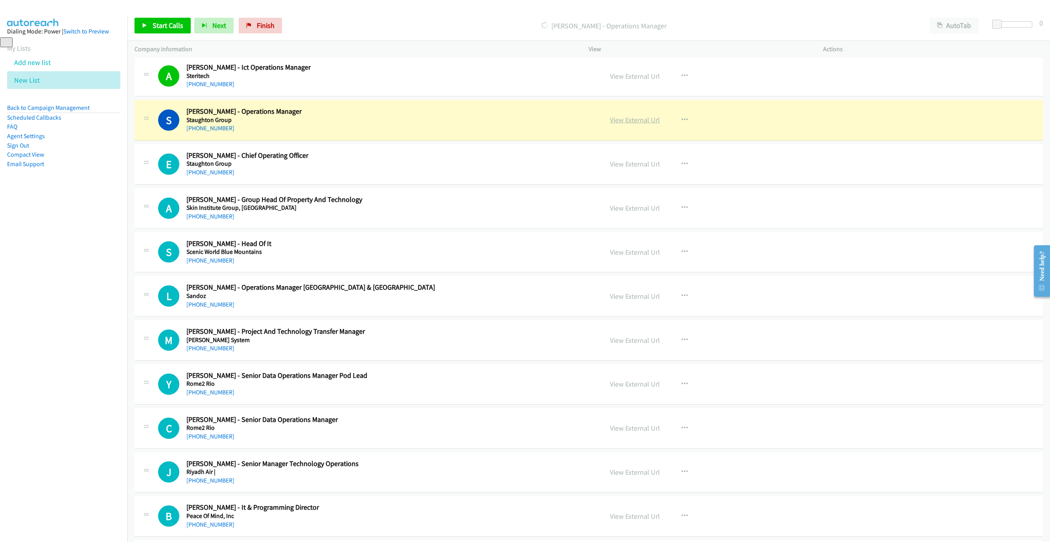
click at [634, 122] on link "View External Url" at bounding box center [635, 119] width 50 height 9
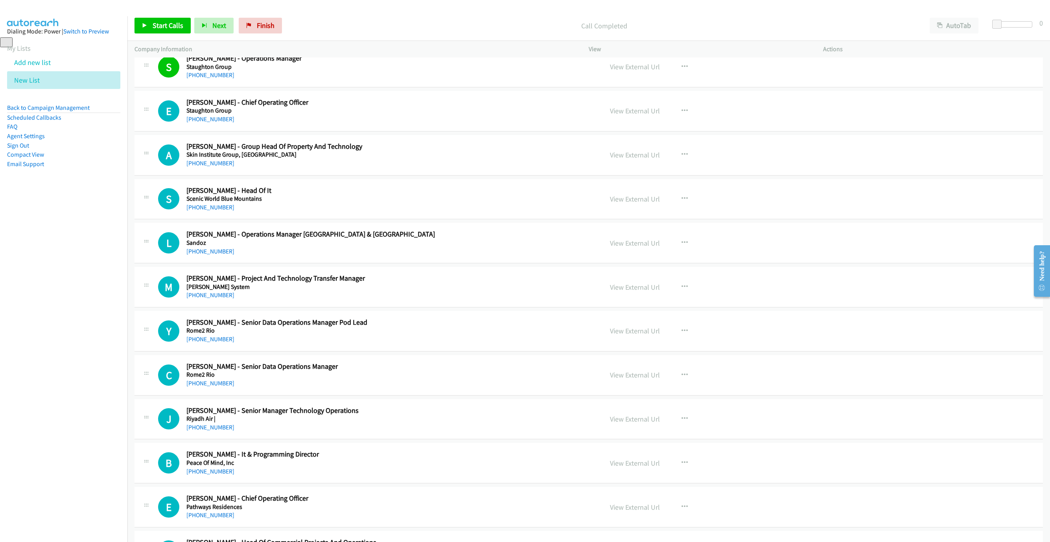
scroll to position [590, 0]
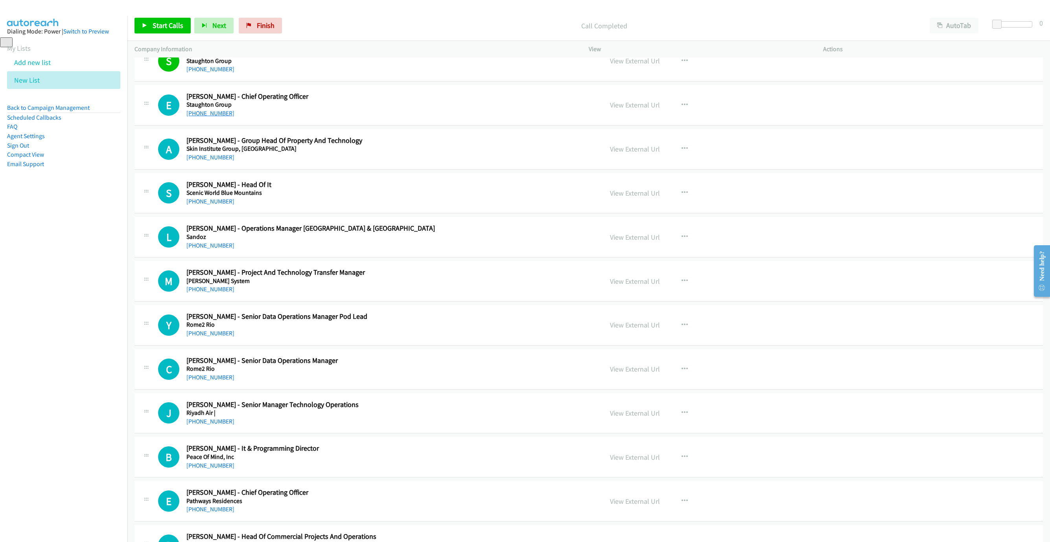
click at [209, 116] on link "+61 2 6058 4000" at bounding box center [210, 112] width 48 height 7
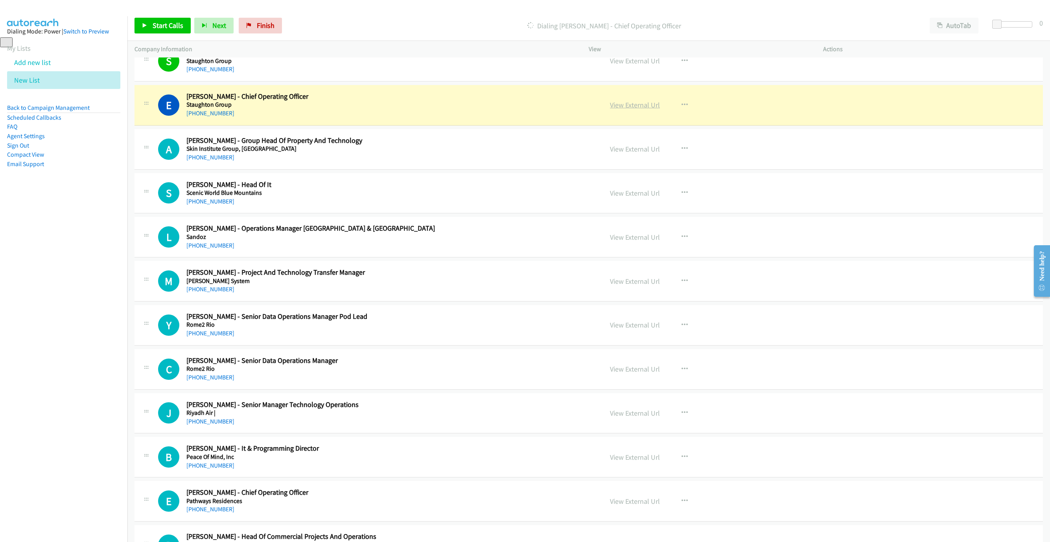
click at [625, 109] on link "View External Url" at bounding box center [635, 104] width 50 height 9
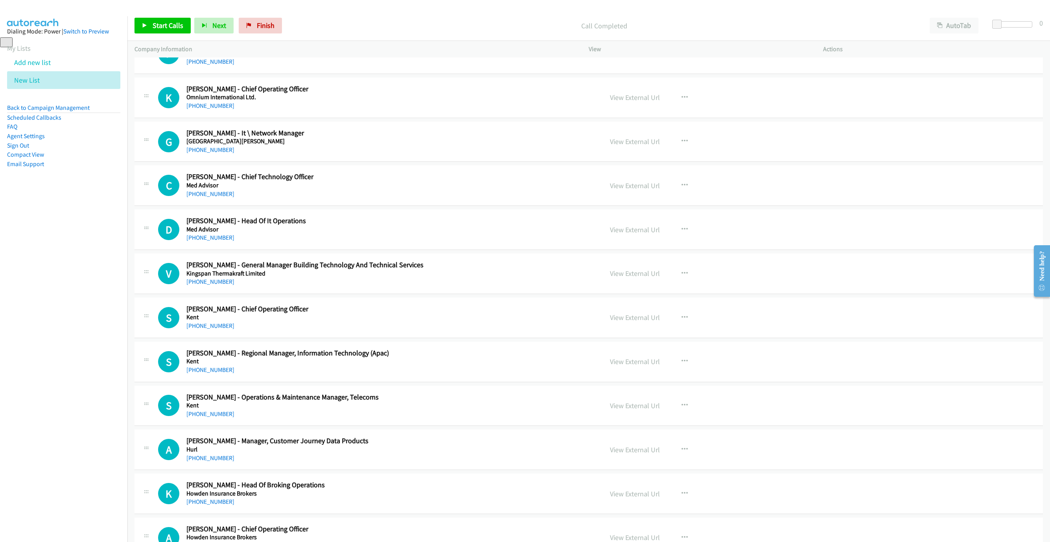
scroll to position [1121, 0]
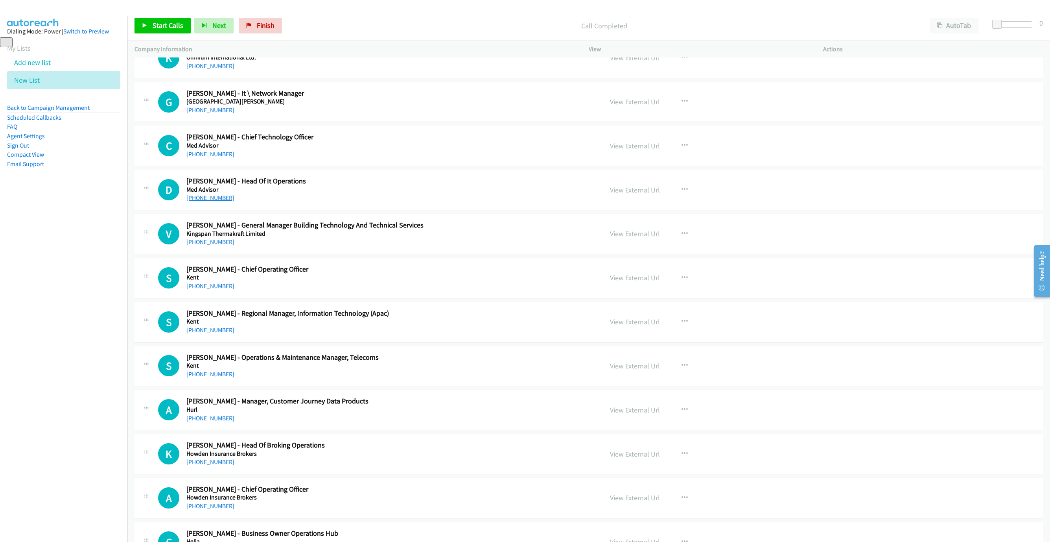
click at [202, 201] on link "+61 400 083 019" at bounding box center [210, 197] width 48 height 7
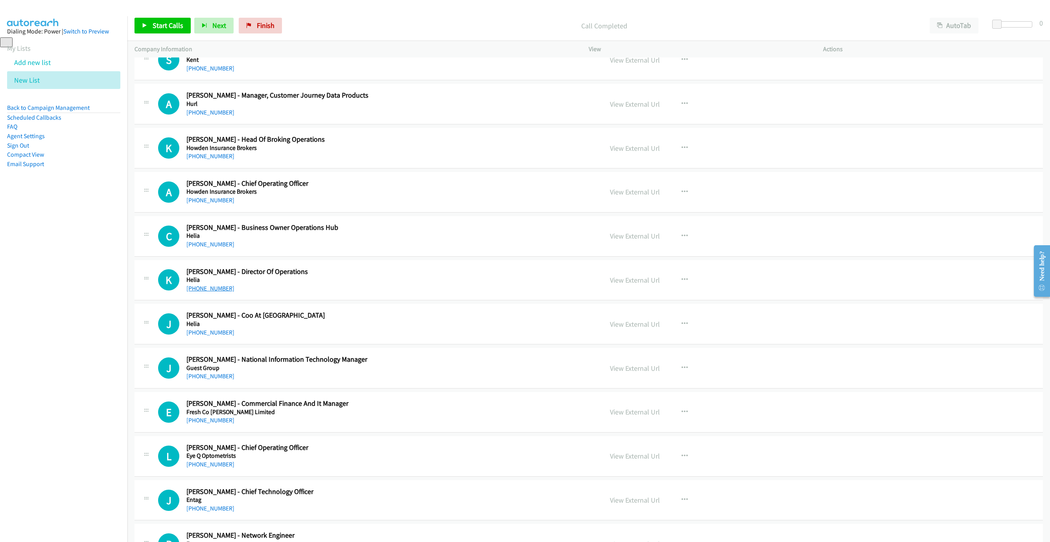
scroll to position [1534, 0]
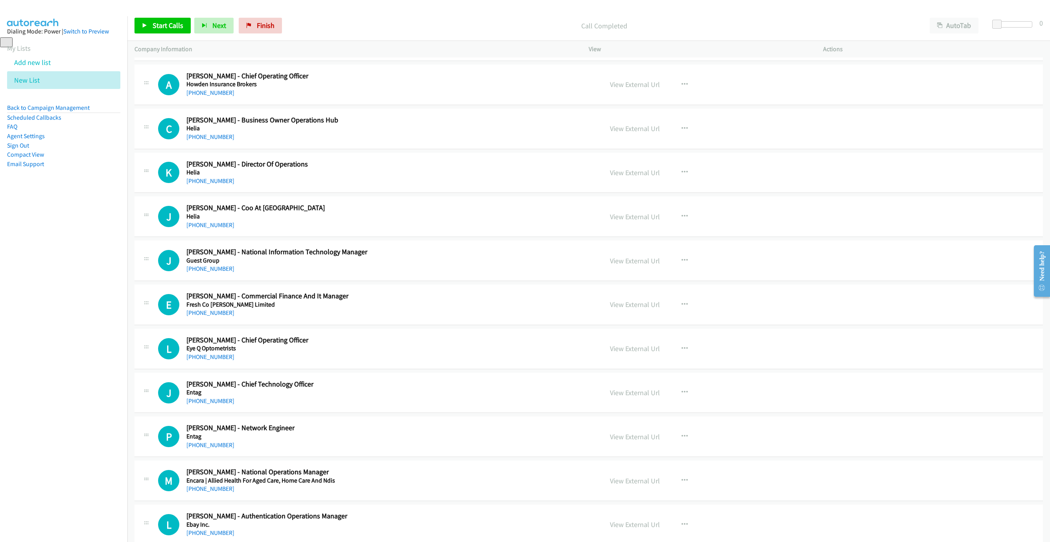
drag, startPoint x: 195, startPoint y: 189, endPoint x: 607, endPoint y: 278, distance: 421.5
click at [195, 184] on link "+61 410 625 382" at bounding box center [210, 180] width 48 height 7
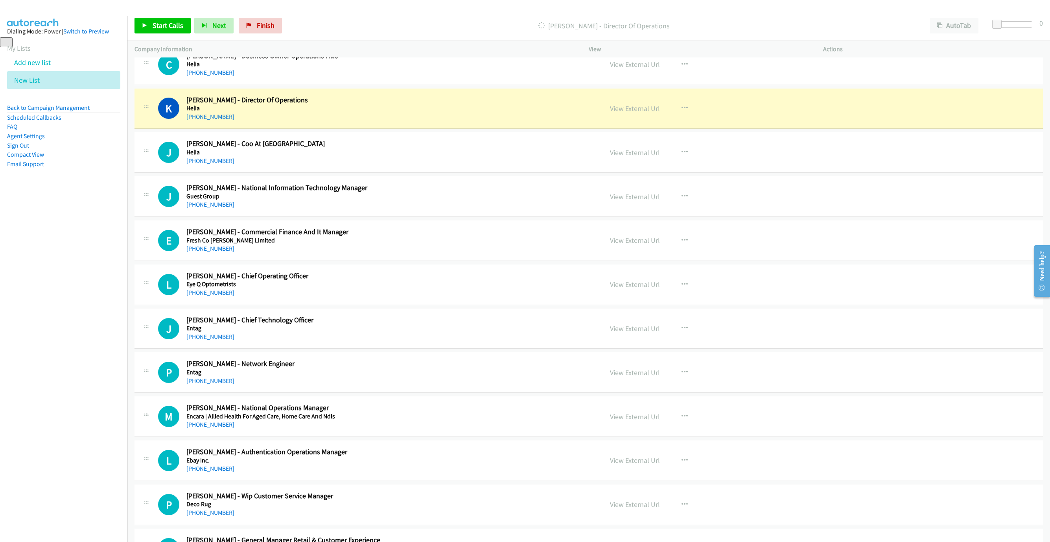
scroll to position [1593, 0]
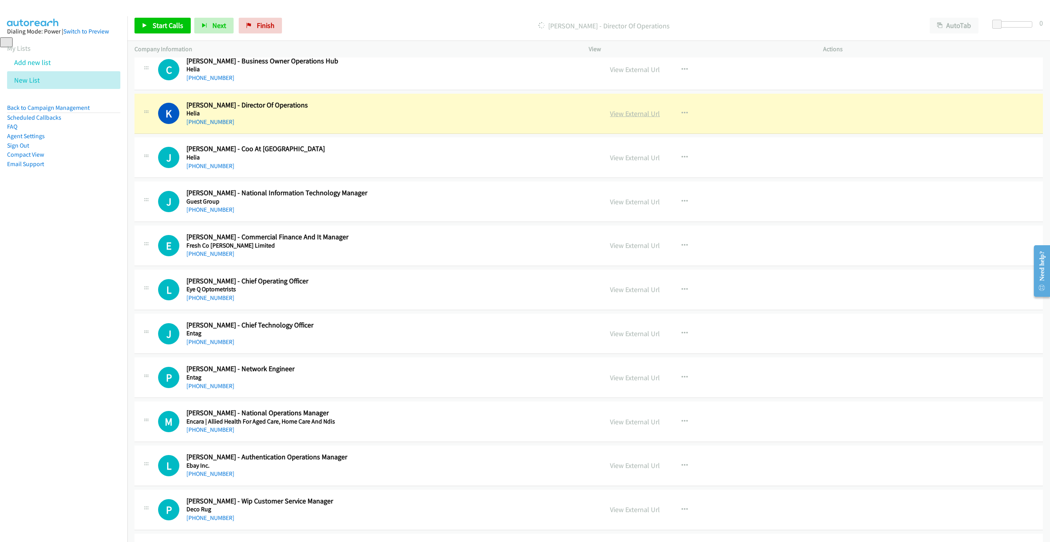
click at [633, 118] on link "View External Url" at bounding box center [635, 113] width 50 height 9
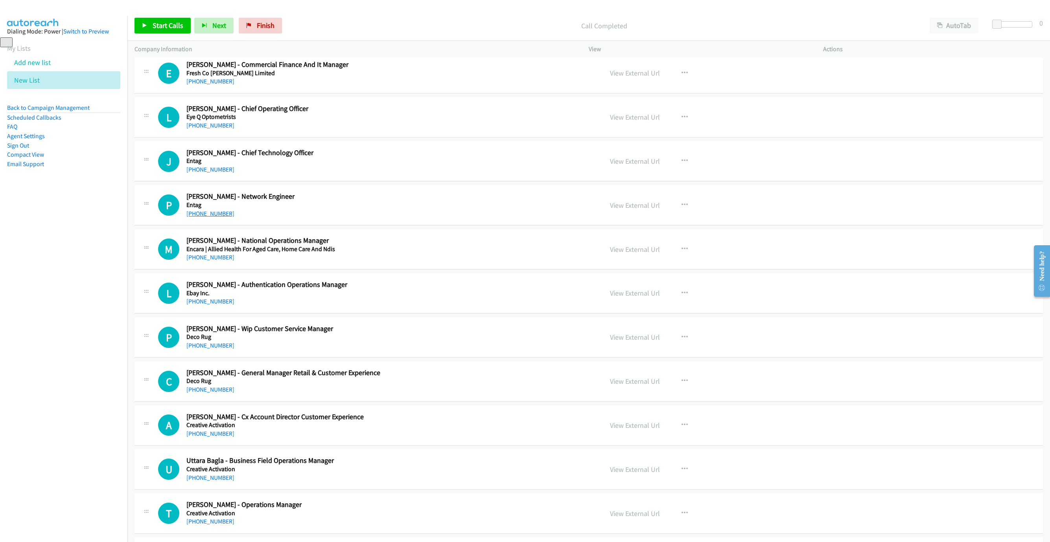
scroll to position [1770, 0]
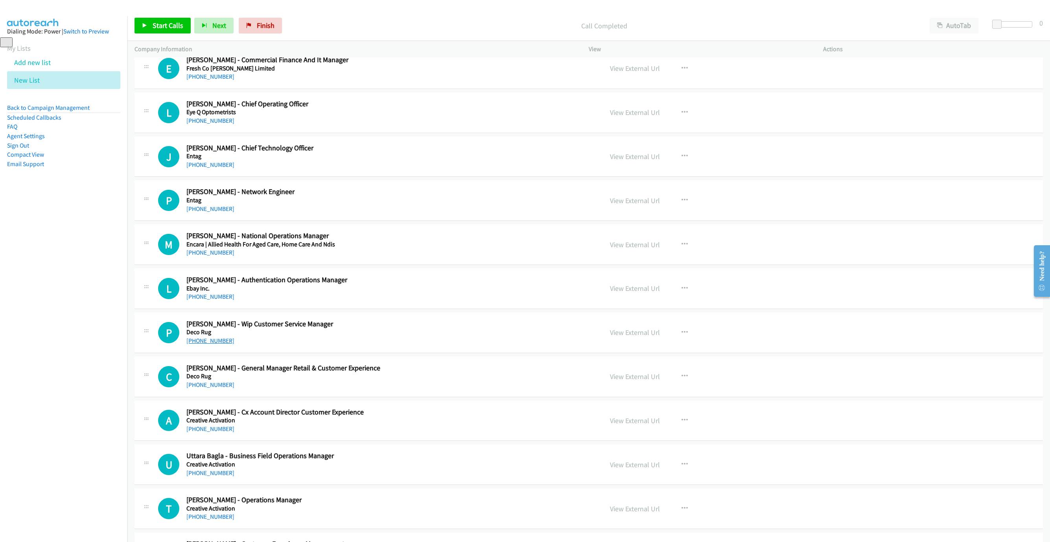
click at [205, 344] on link "+61 432 840 286" at bounding box center [210, 340] width 48 height 7
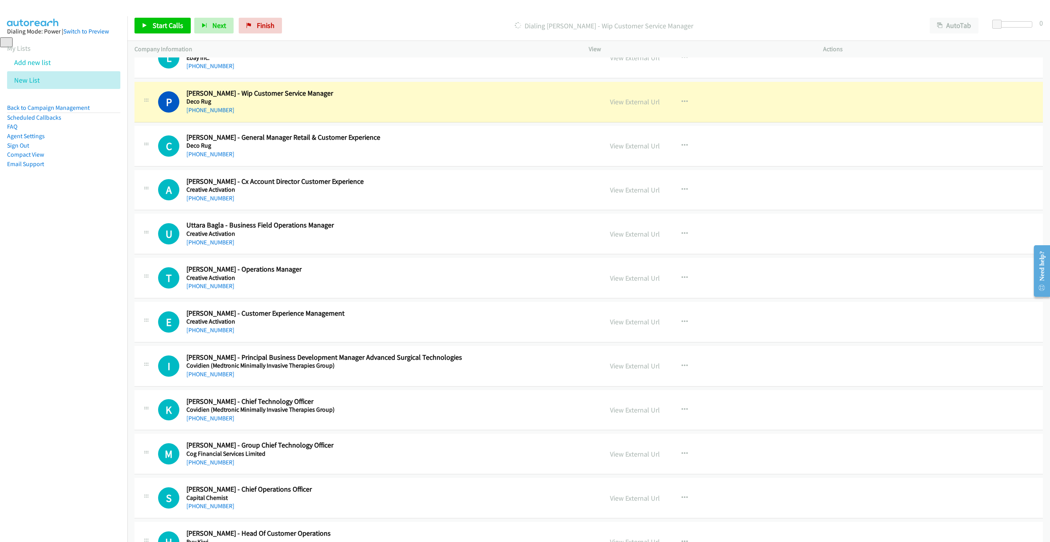
scroll to position [2006, 0]
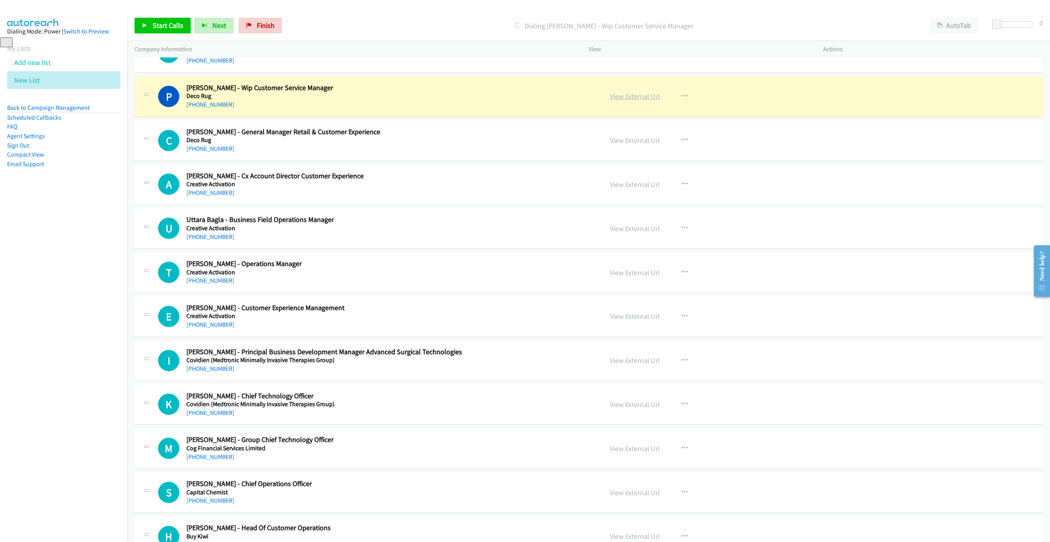
click at [622, 101] on link "View External Url" at bounding box center [635, 96] width 50 height 9
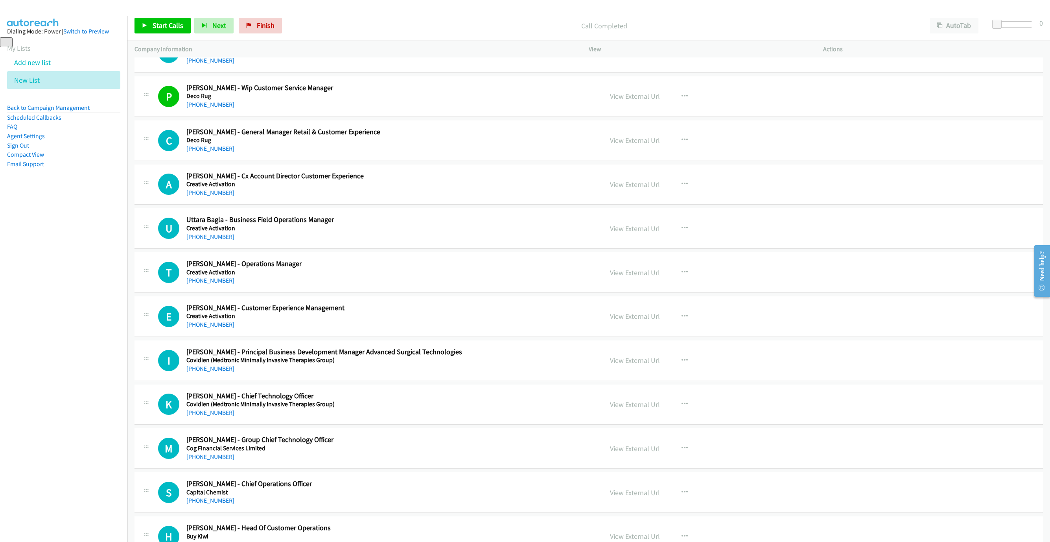
click at [647, 100] on div "View External Url" at bounding box center [635, 96] width 50 height 11
click at [647, 101] on link "View External Url" at bounding box center [635, 96] width 50 height 9
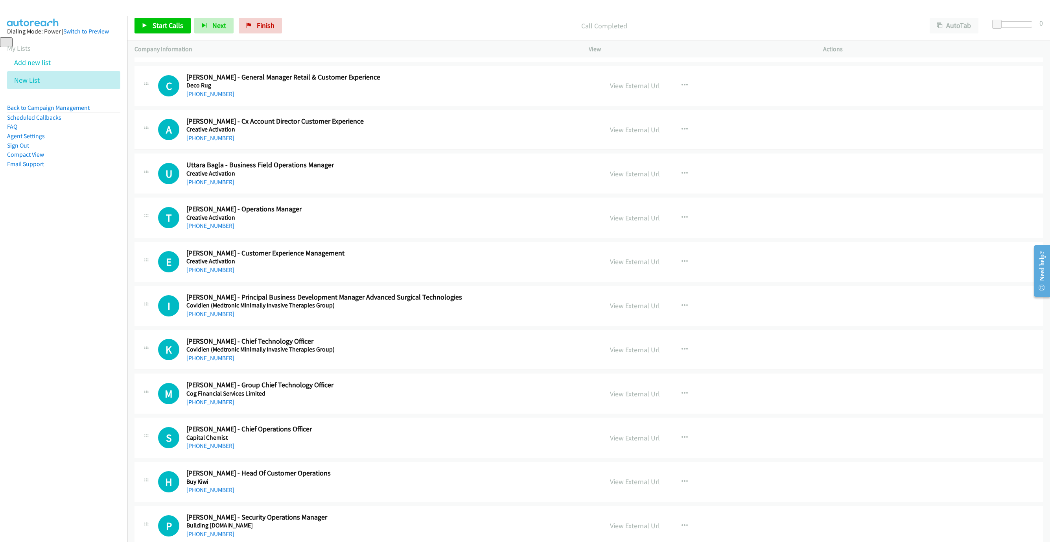
scroll to position [2065, 0]
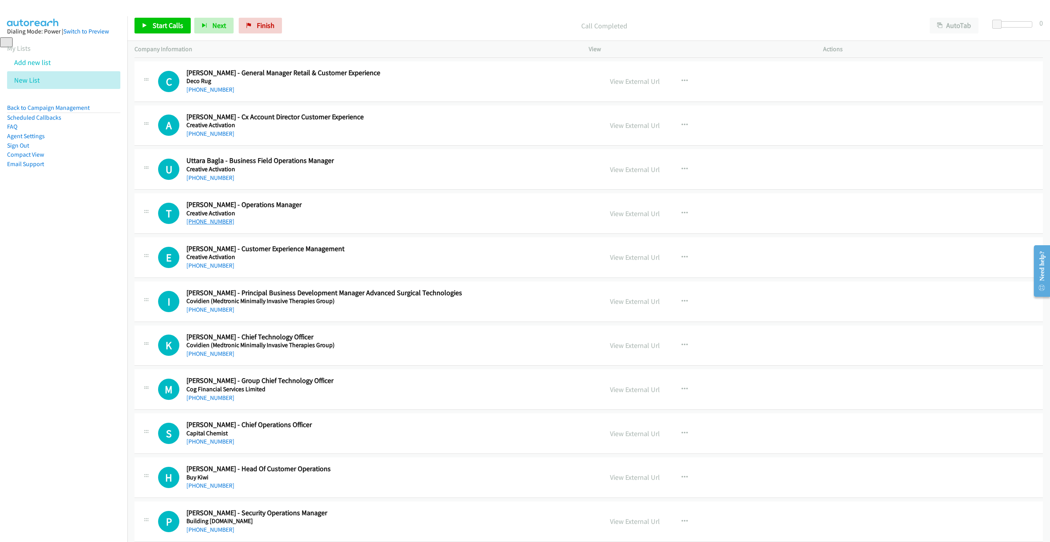
click at [195, 225] on link "+61 404 989 773" at bounding box center [210, 221] width 48 height 7
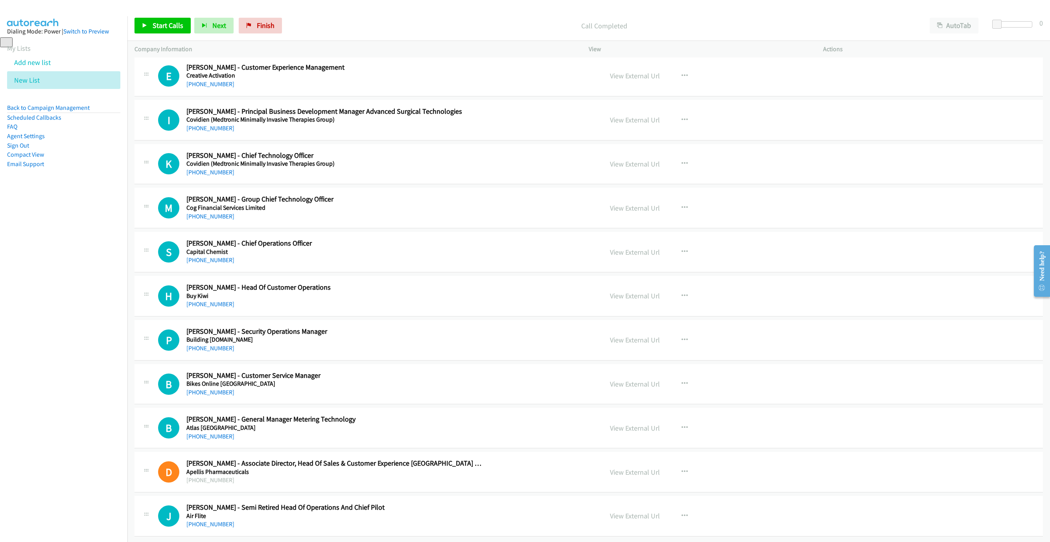
scroll to position [2267, 0]
click at [207, 300] on link "+64 22 340 6212" at bounding box center [210, 303] width 48 height 7
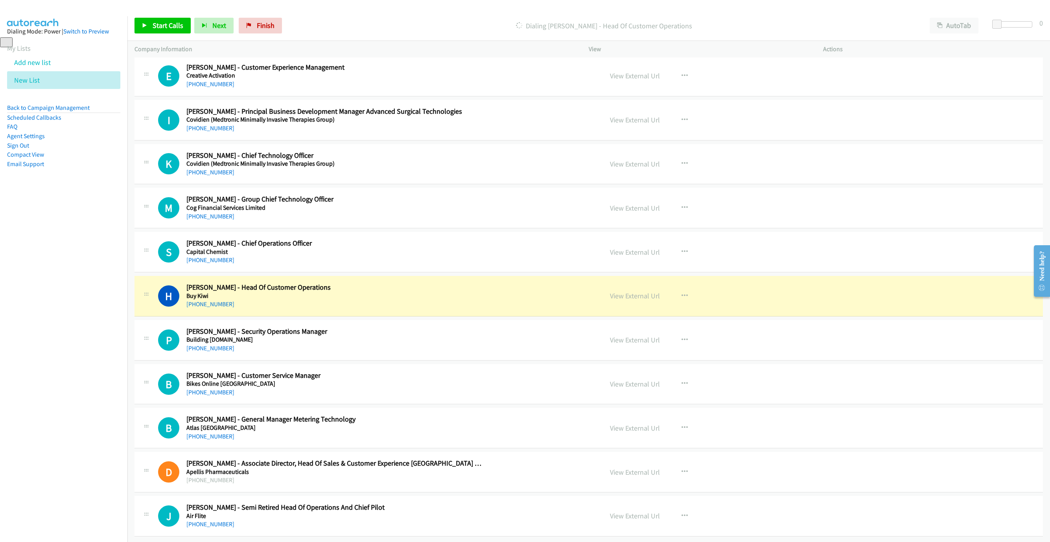
click at [479, 283] on h2 "Huseina Thanawala - Head Of Customer Operations" at bounding box center [335, 287] width 299 height 9
click at [617, 291] on link "View External Url" at bounding box center [635, 295] width 50 height 9
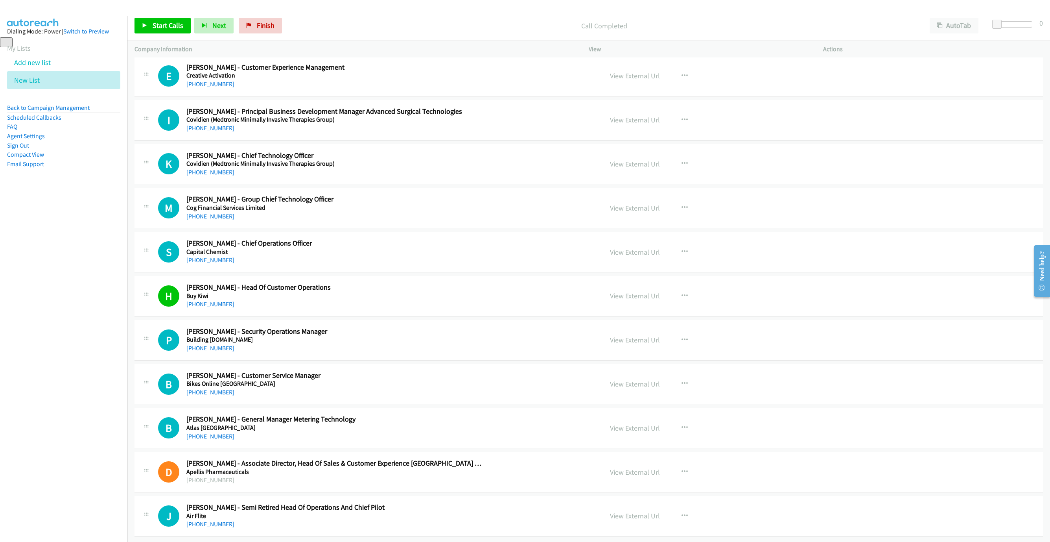
click at [405, 292] on h5 "Buy Kiwi" at bounding box center [335, 296] width 299 height 8
click at [277, 26] on link "Finish" at bounding box center [260, 26] width 43 height 16
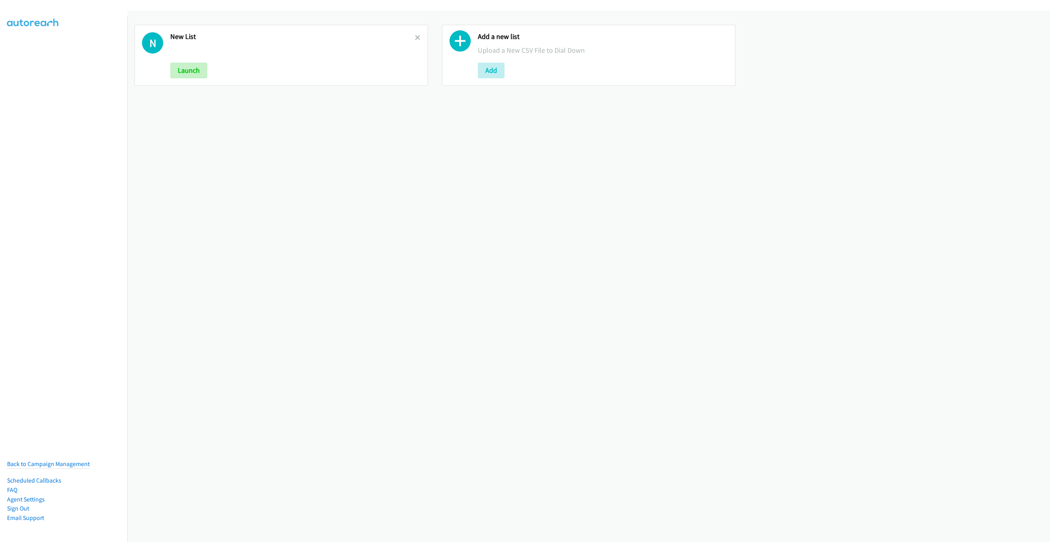
drag, startPoint x: 416, startPoint y: 34, endPoint x: 467, endPoint y: 92, distance: 77.5
click at [417, 34] on link at bounding box center [418, 37] width 6 height 9
click at [178, 75] on button "Add" at bounding box center [183, 71] width 27 height 16
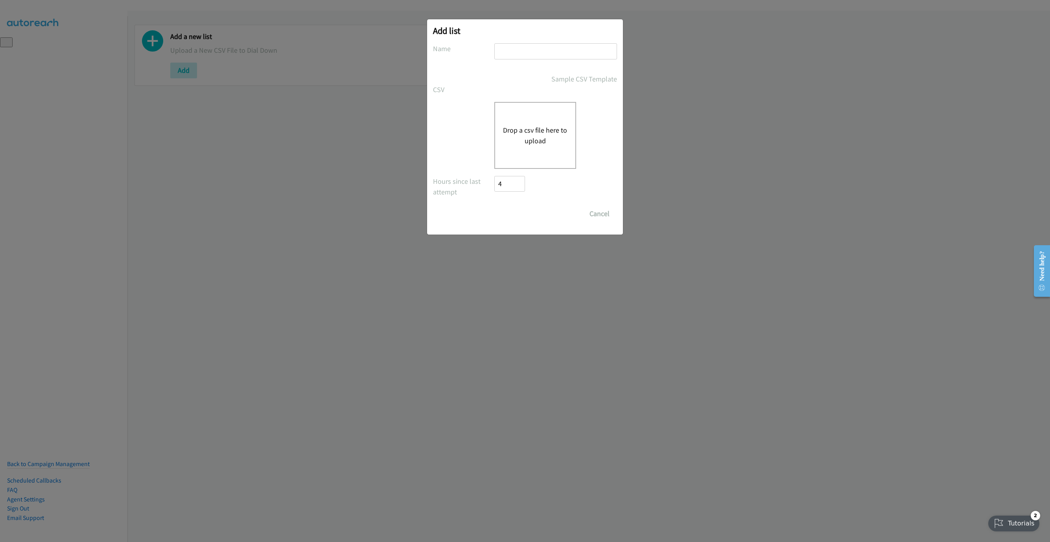
click at [579, 64] on div at bounding box center [555, 54] width 123 height 23
click at [571, 59] on div at bounding box center [555, 54] width 123 height 23
drag, startPoint x: 572, startPoint y: 52, endPoint x: 567, endPoint y: 57, distance: 7.5
click at [572, 52] on input "text" at bounding box center [555, 51] width 123 height 16
type input "LIST"
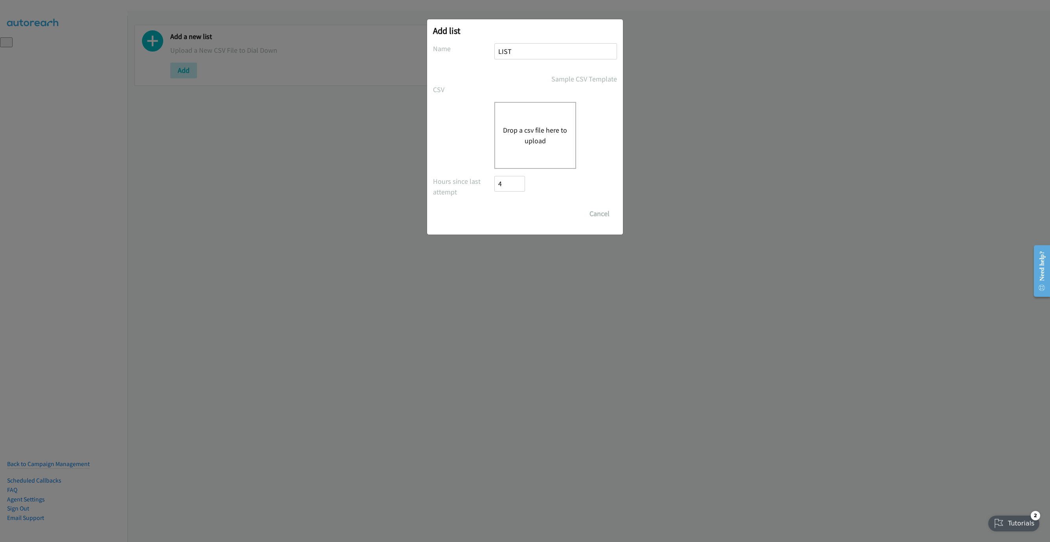
click at [496, 111] on div "Drop a csv file here to upload" at bounding box center [535, 135] width 82 height 67
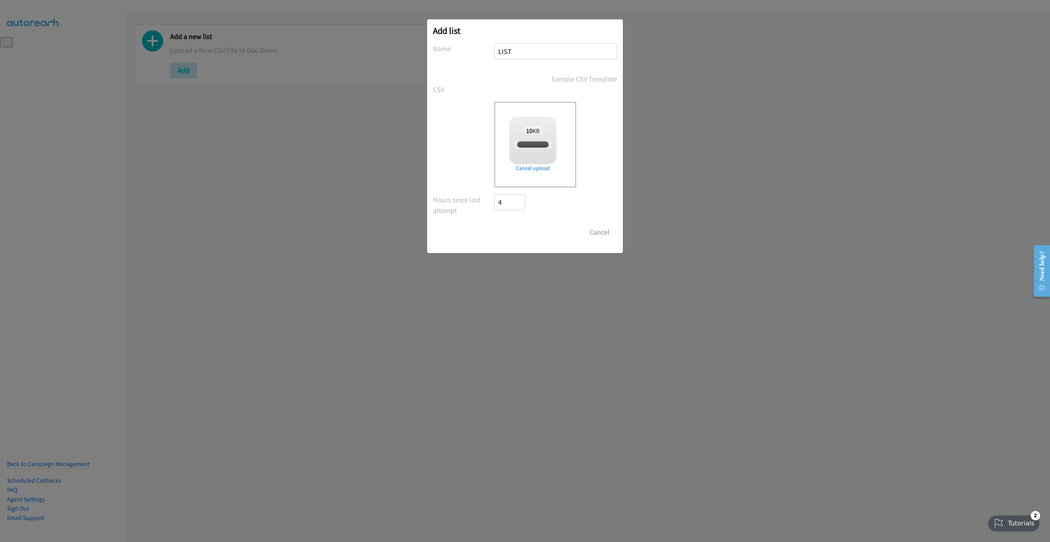
checkbox input "true"
click at [526, 236] on input "Save List" at bounding box center [514, 232] width 41 height 16
